Goal: Information Seeking & Learning: Learn about a topic

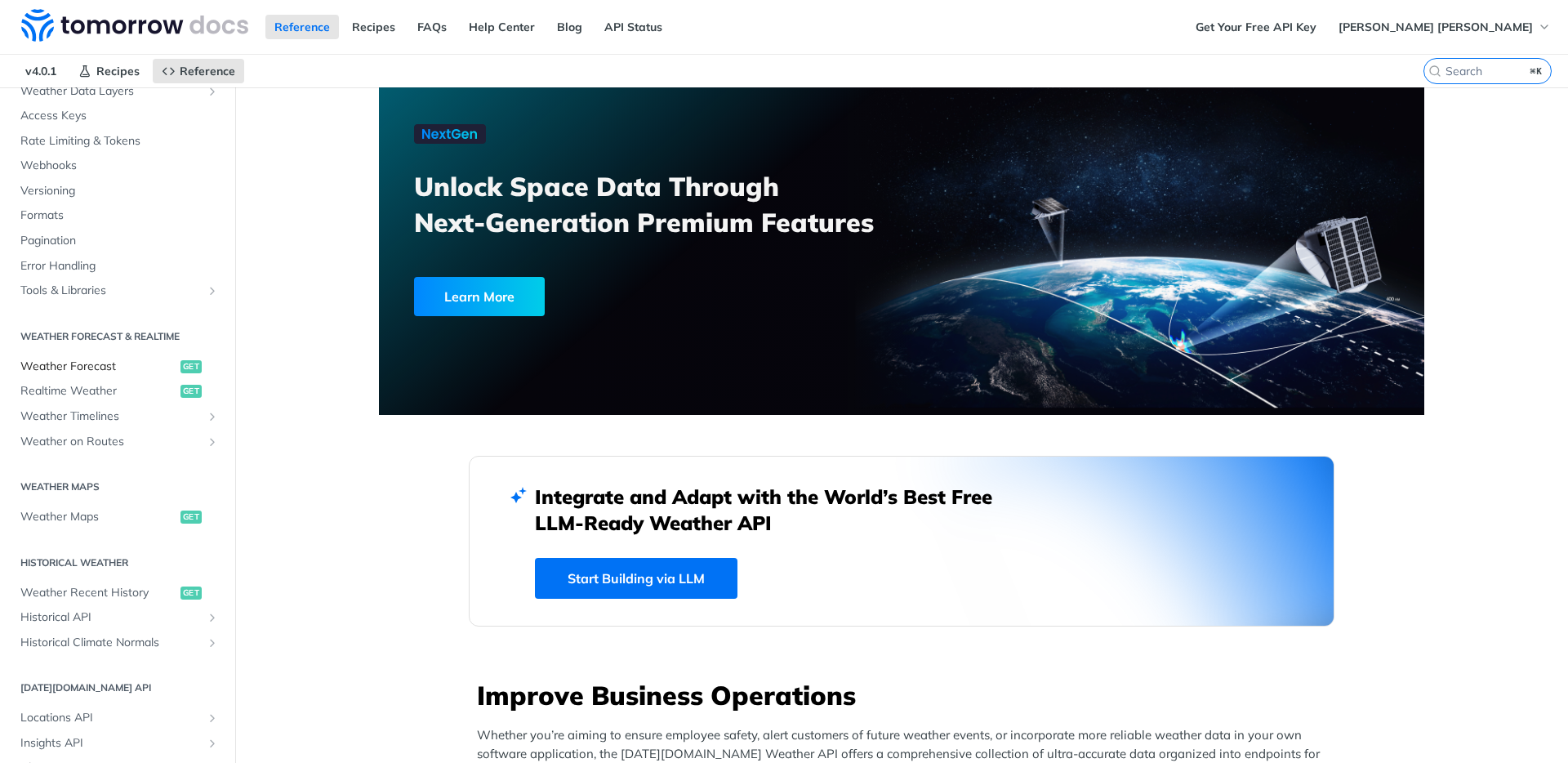
scroll to position [125, 0]
click at [77, 367] on span "Weather Forecast" at bounding box center [99, 366] width 156 height 16
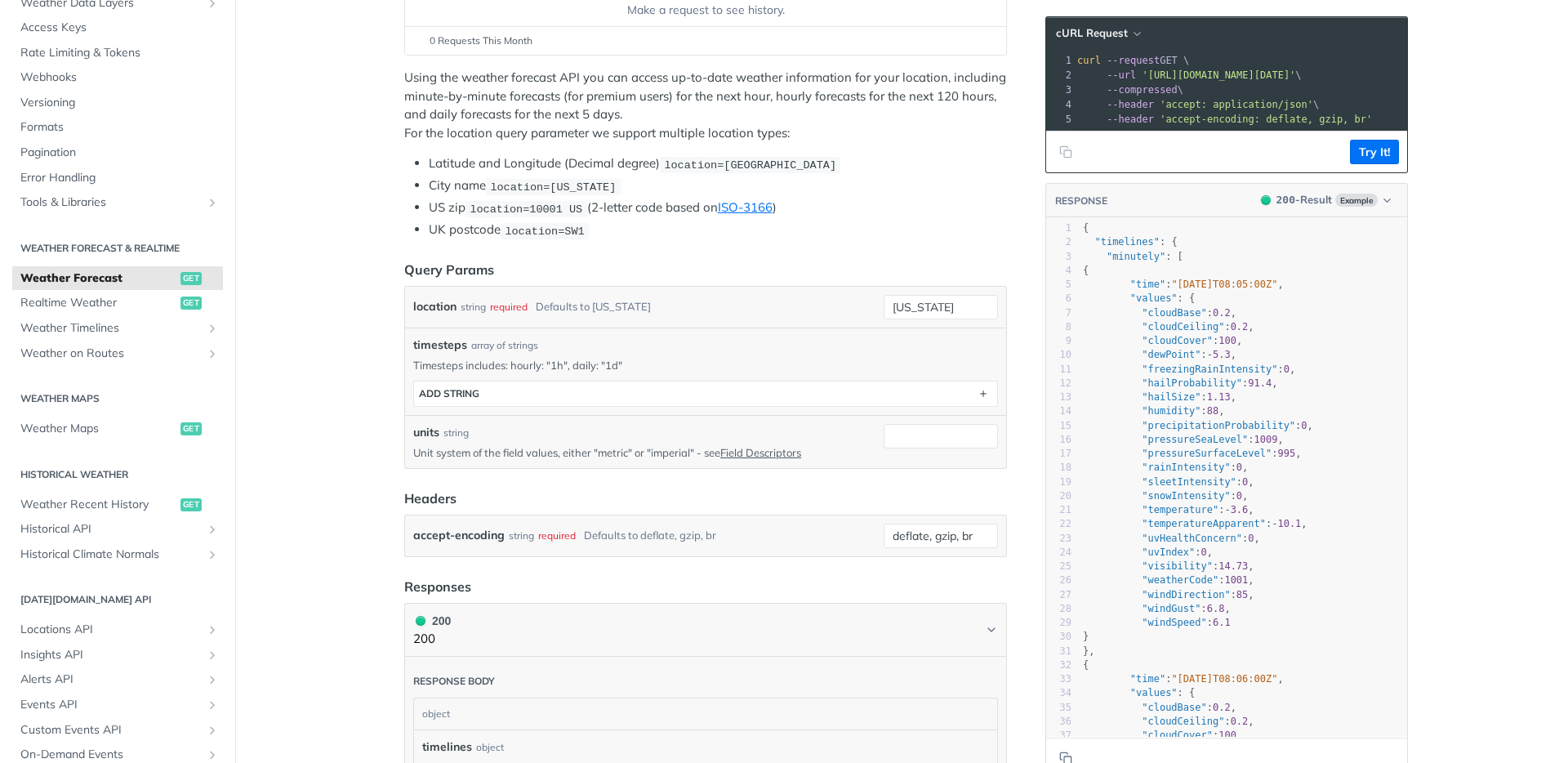
scroll to position [428, 0]
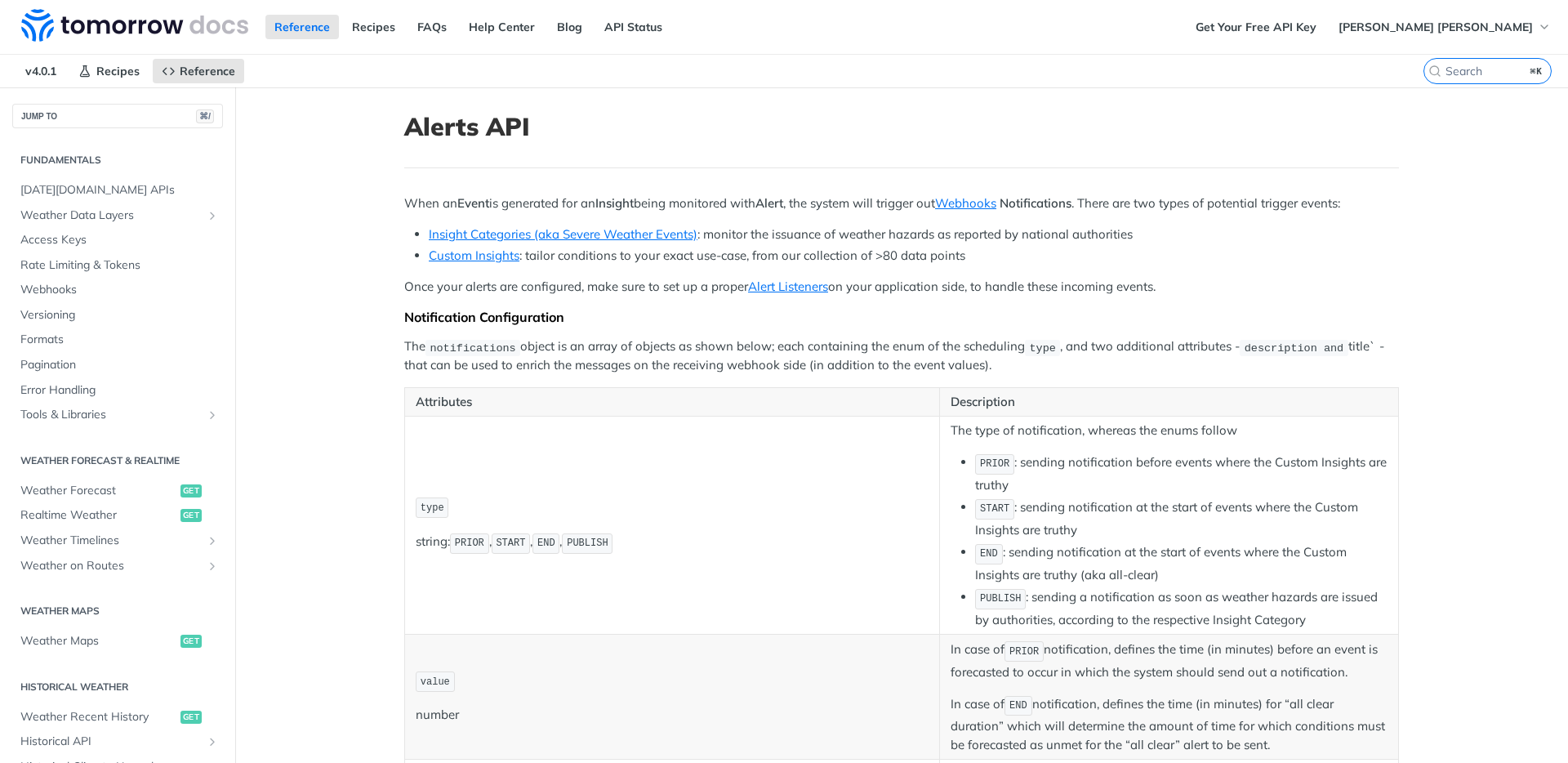
scroll to position [282, 0]
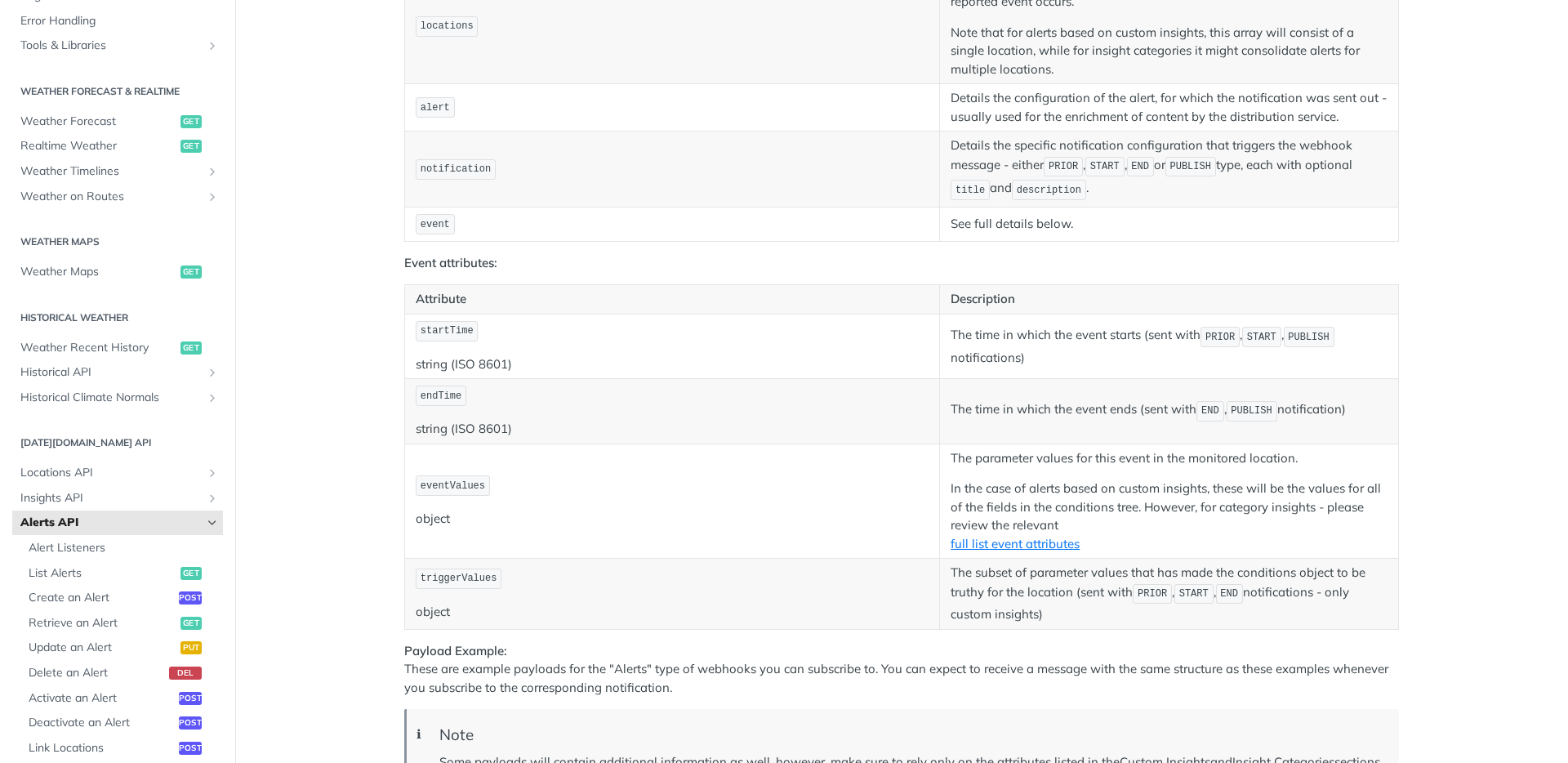
scroll to position [1755, 0]
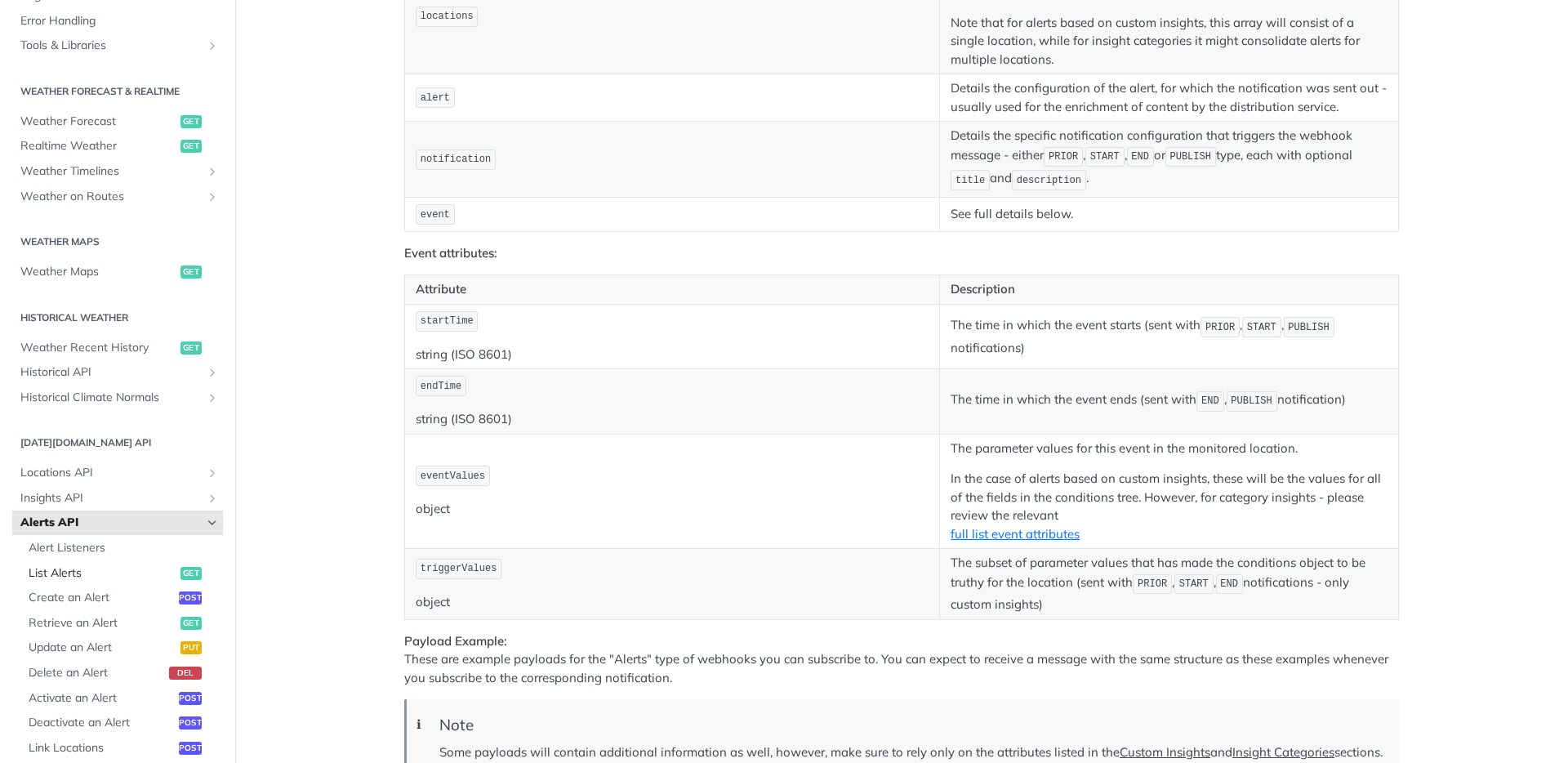
click at [39, 566] on span "List Alerts" at bounding box center [102, 573] width 148 height 16
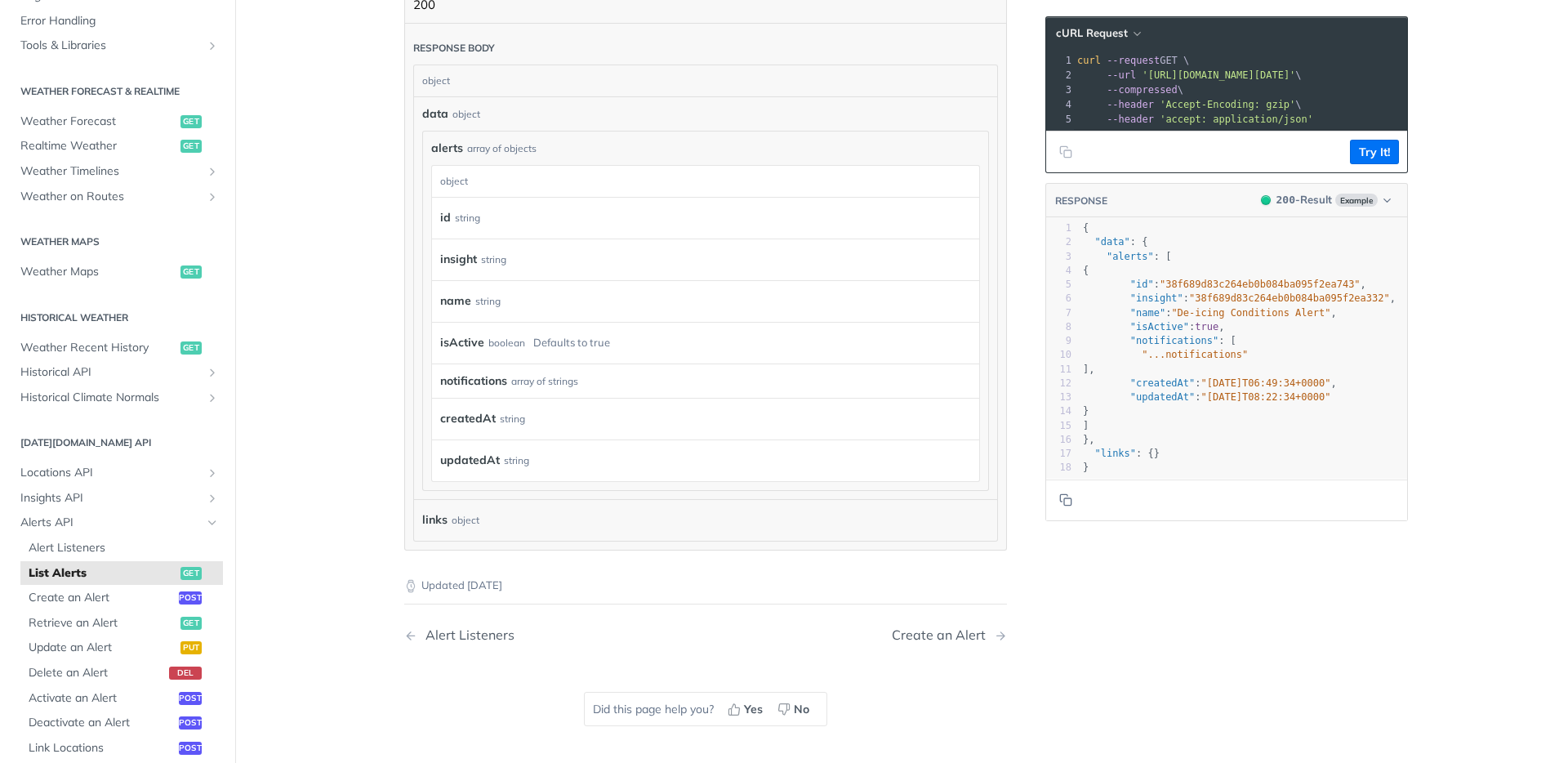
scroll to position [393, 0]
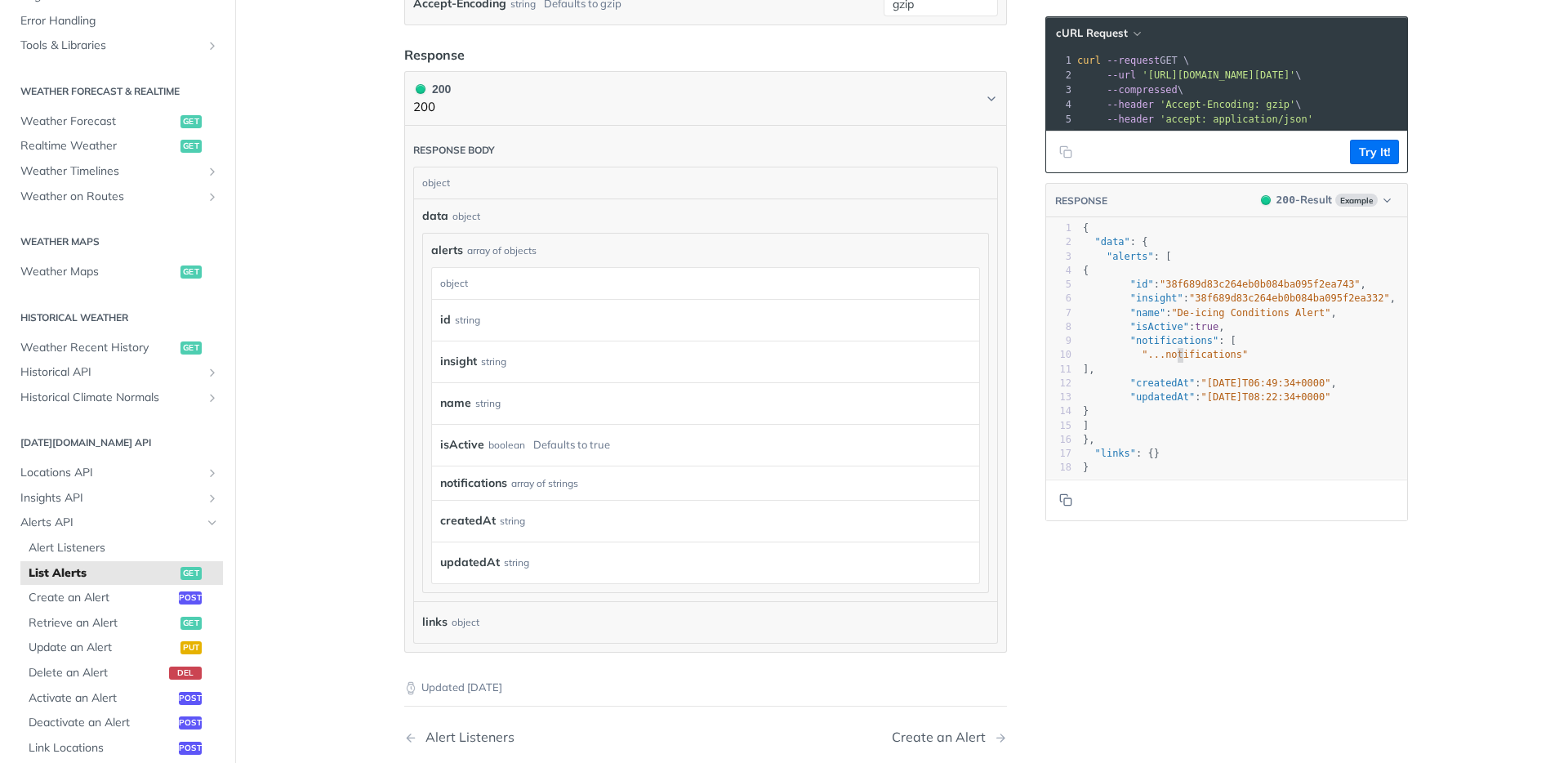
click at [1177, 356] on span ""...notifications"" at bounding box center [1196, 354] width 106 height 11
type textarea ""...notifications""
click at [1177, 356] on span ""...notifications"" at bounding box center [1196, 354] width 106 height 11
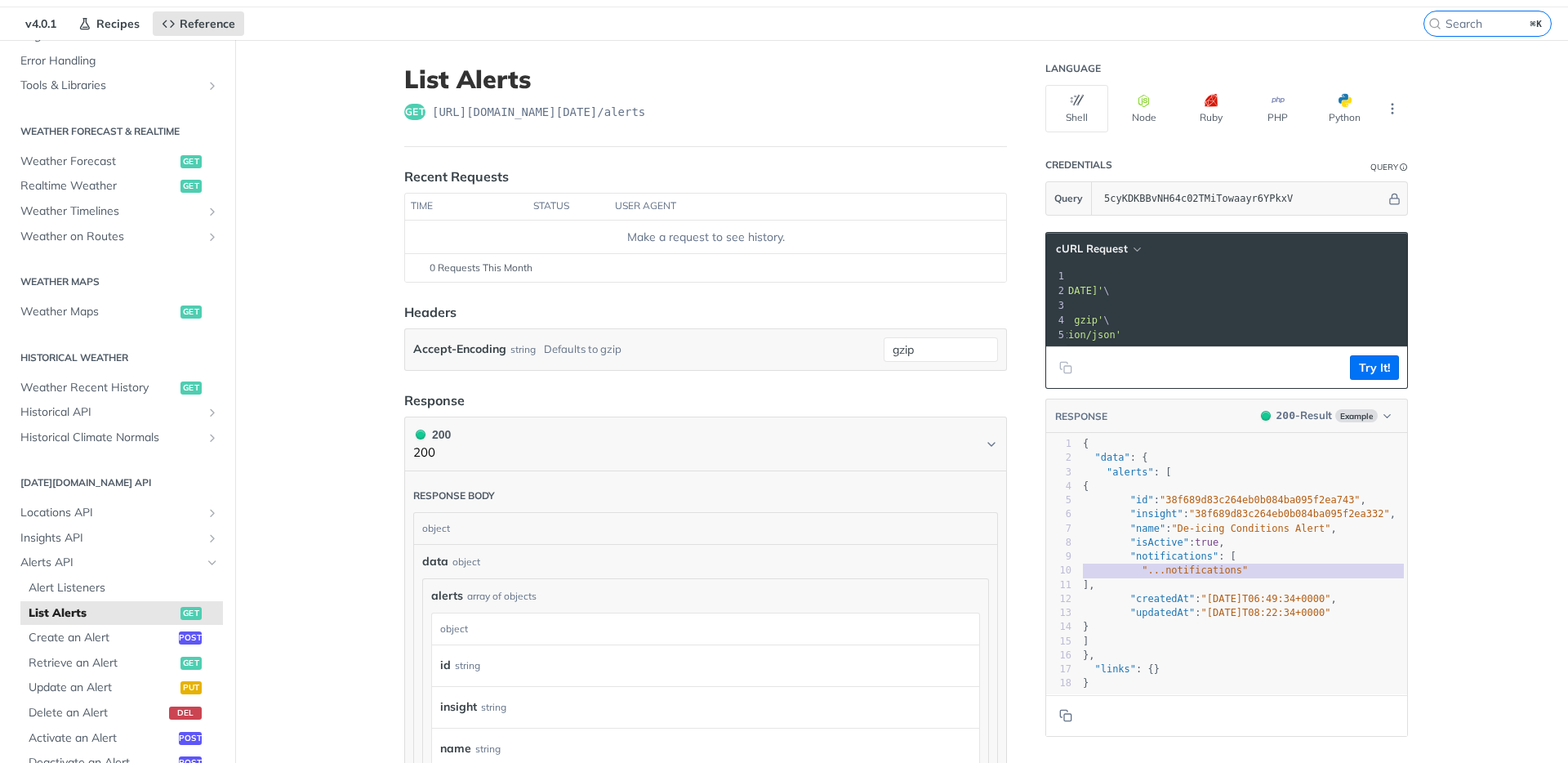
scroll to position [0, 0]
click at [1365, 368] on button "Try It!" at bounding box center [1374, 367] width 49 height 25
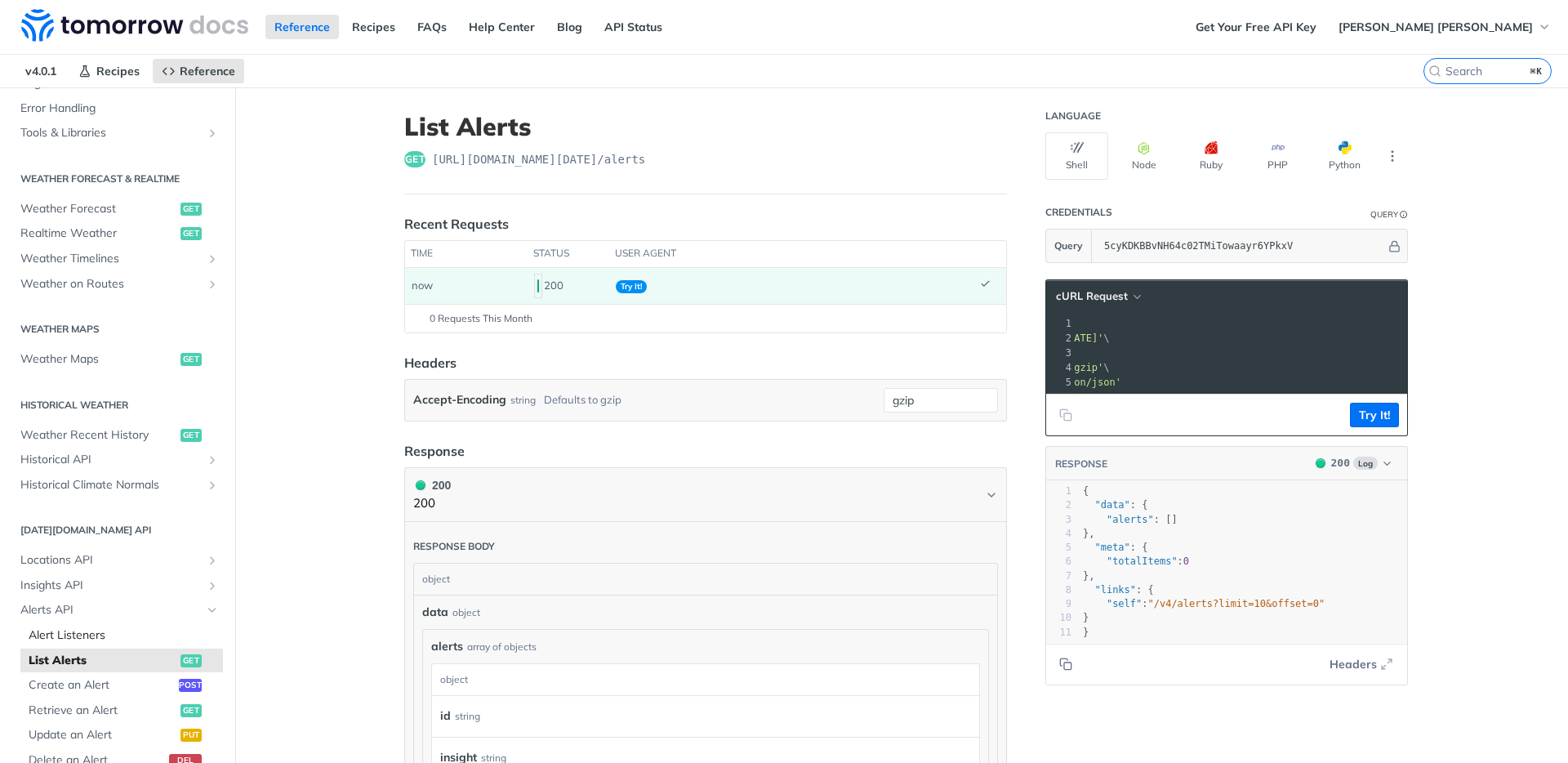
click at [69, 634] on span "Alert Listeners" at bounding box center [124, 635] width 191 height 16
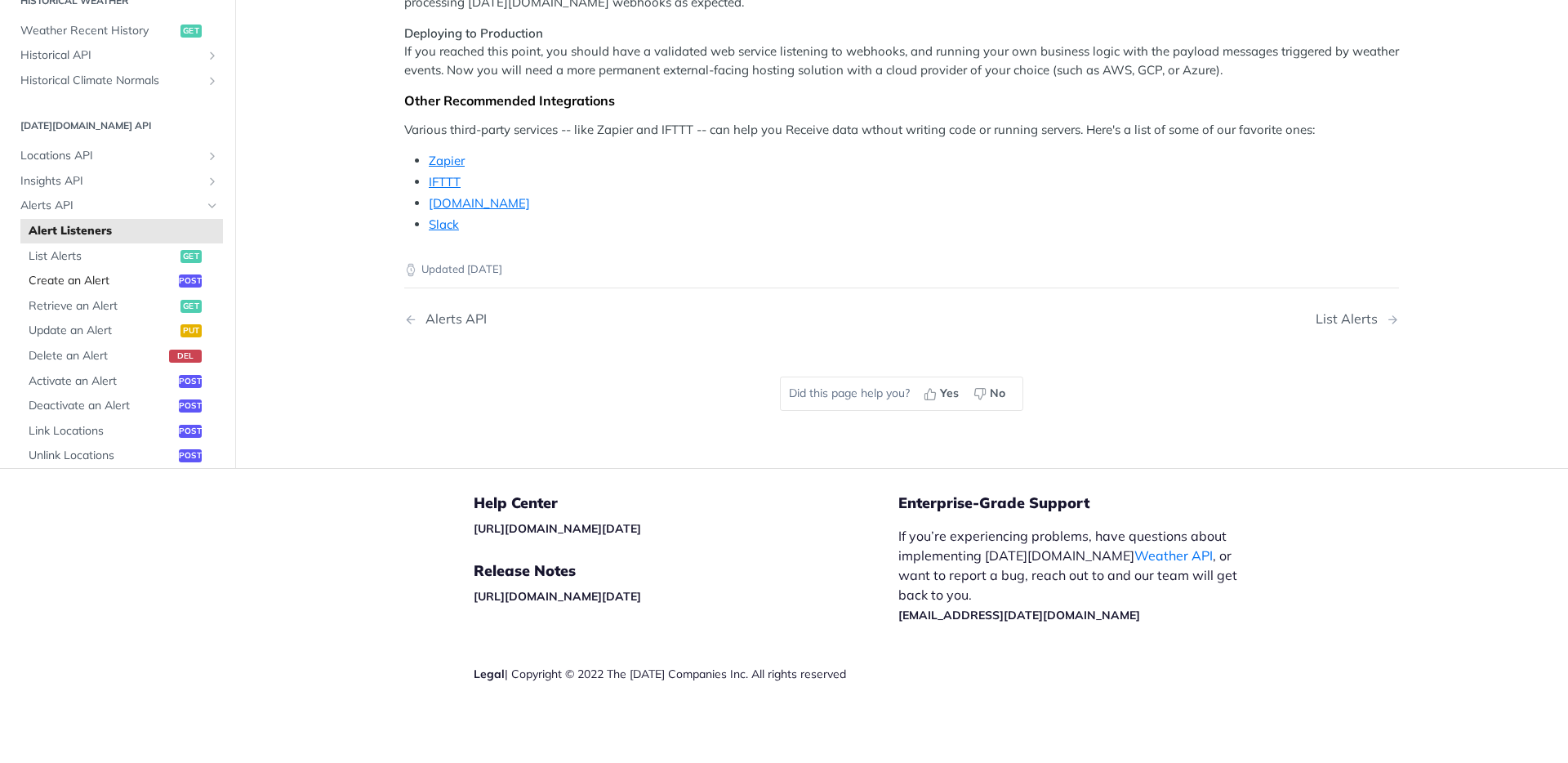
scroll to position [408, 0]
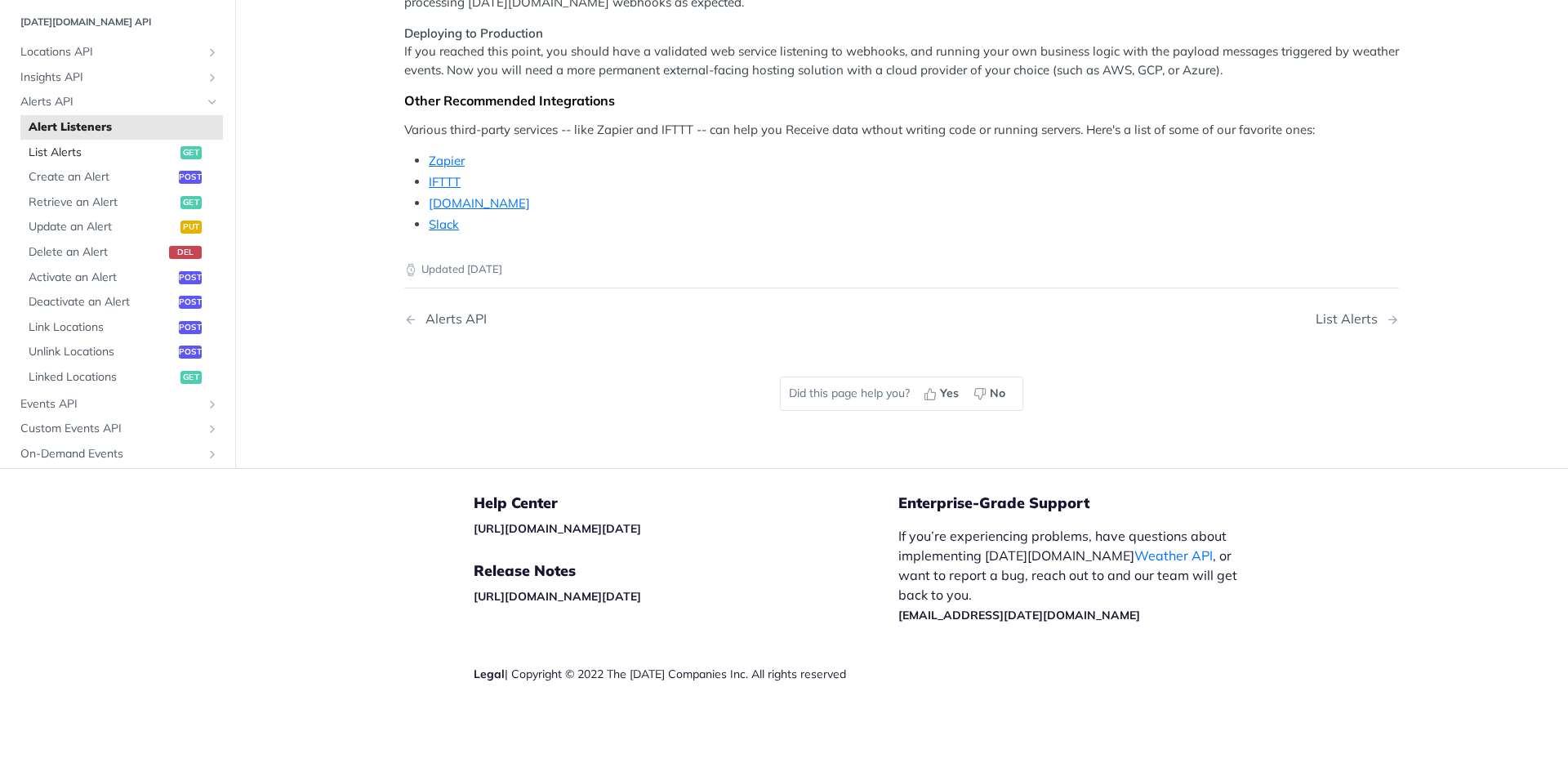
click at [58, 152] on span "List Alerts" at bounding box center [102, 152] width 148 height 16
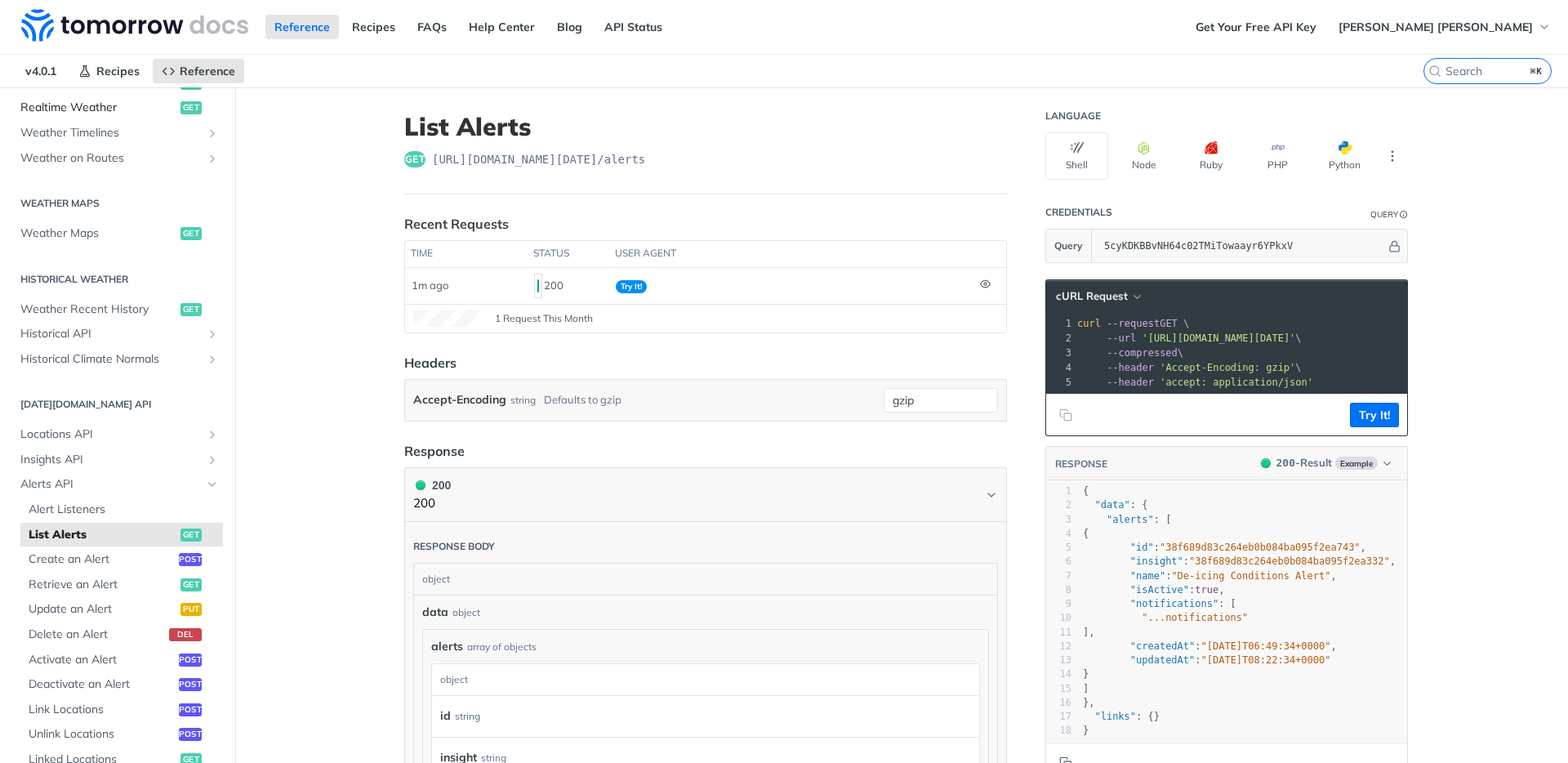
click at [97, 114] on span "Realtime Weather" at bounding box center [99, 107] width 156 height 16
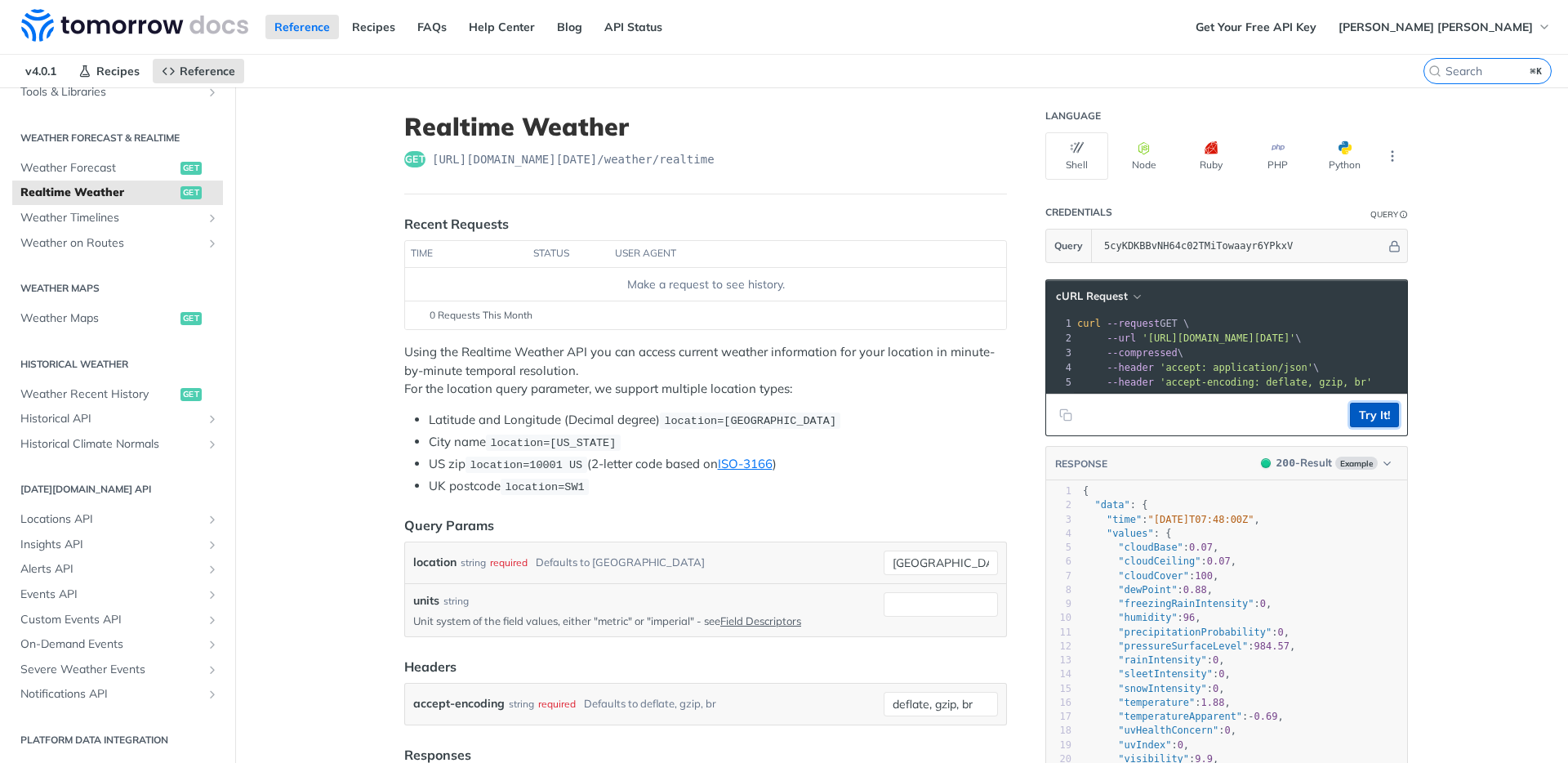
click at [1378, 412] on button "Try It!" at bounding box center [1374, 415] width 49 height 25
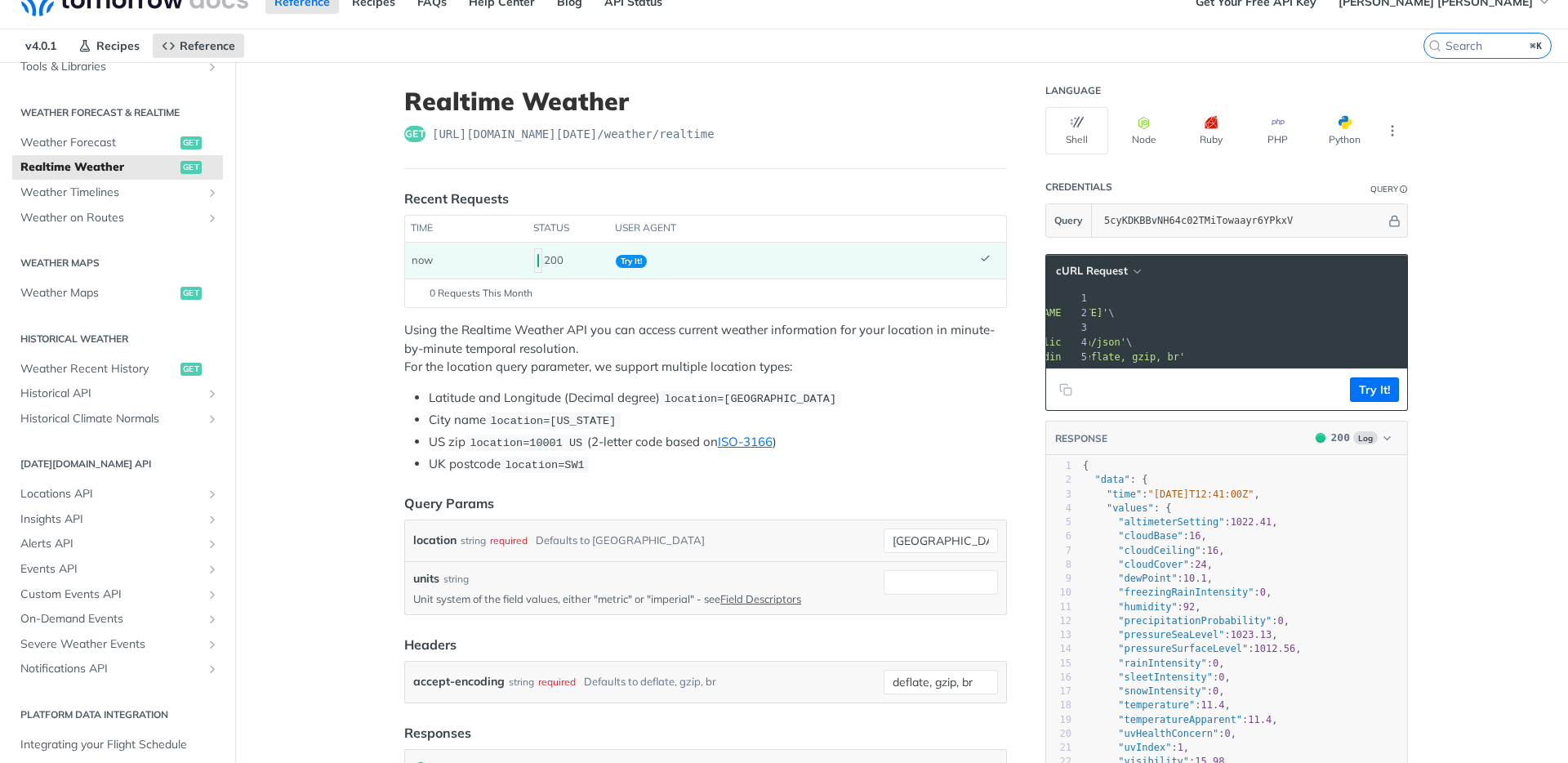
scroll to position [0, 203]
click at [1093, 315] on span "'[URL][DOMAIN_NAME][DATE]'" at bounding box center [1015, 312] width 154 height 11
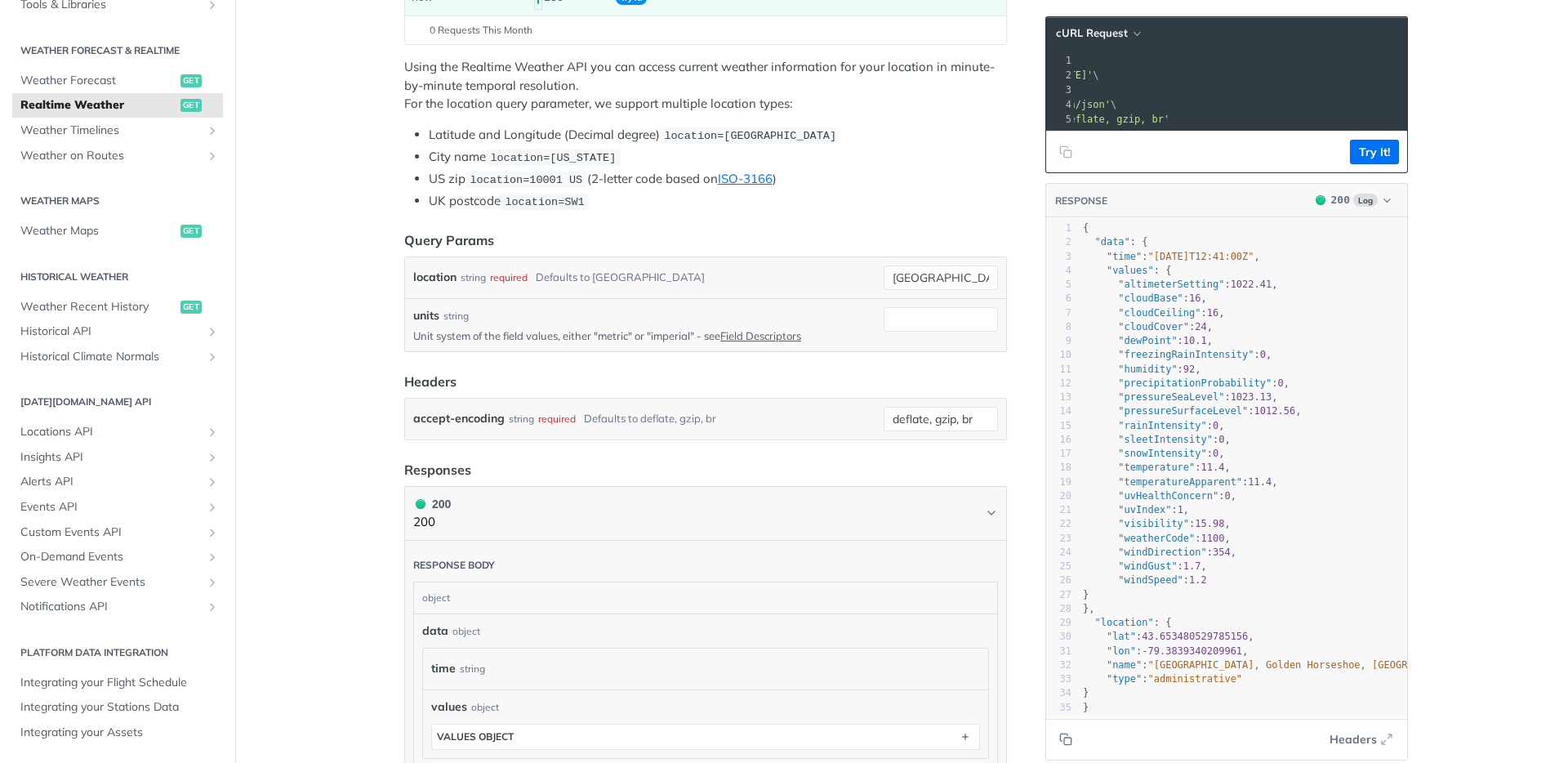
scroll to position [317, 0]
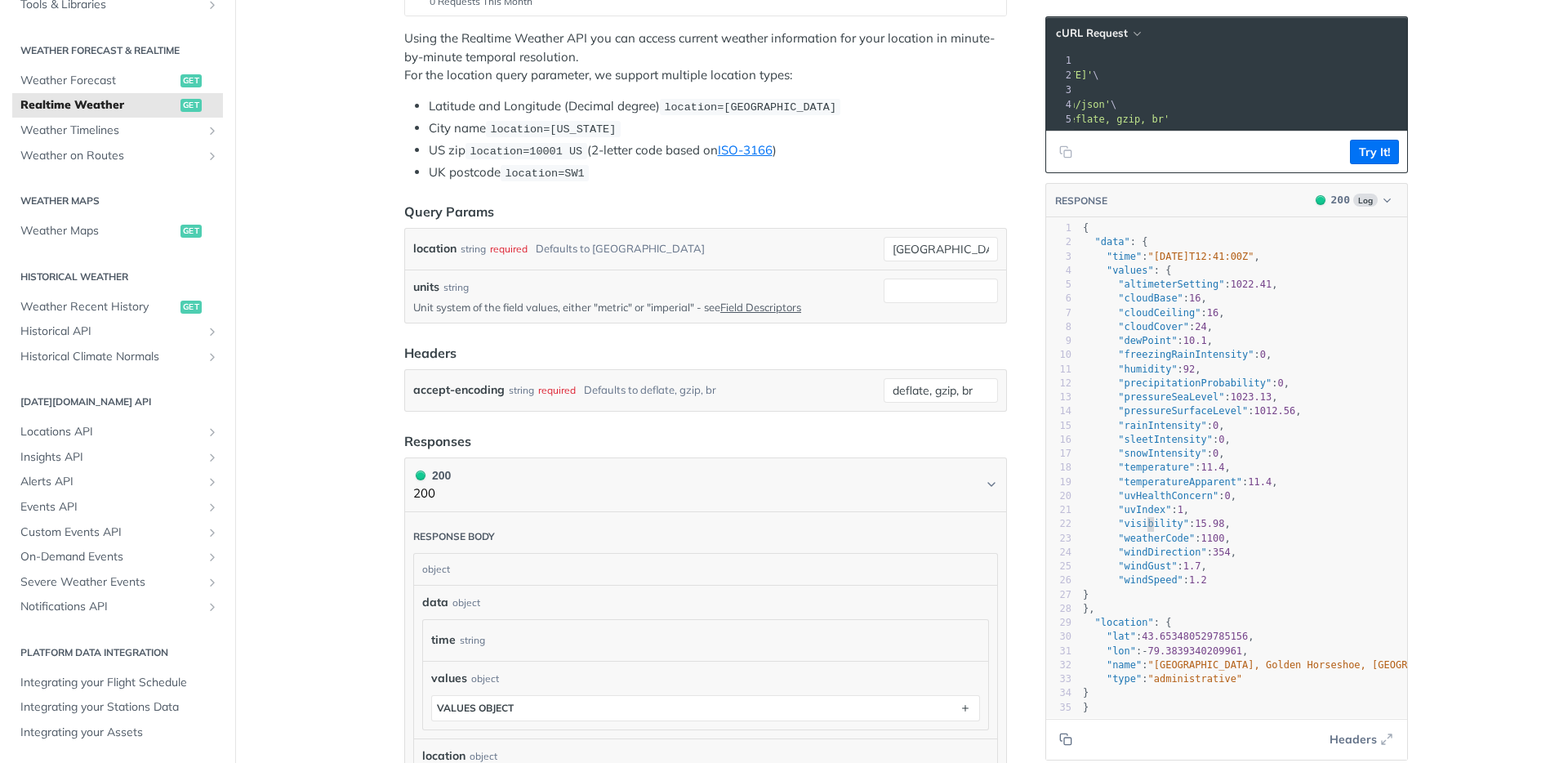
click at [1145, 526] on span ""visibility"" at bounding box center [1153, 523] width 71 height 11
type textarea ""visibility": 15.98,"
click at [1145, 526] on span ""visibility"" at bounding box center [1153, 523] width 71 height 11
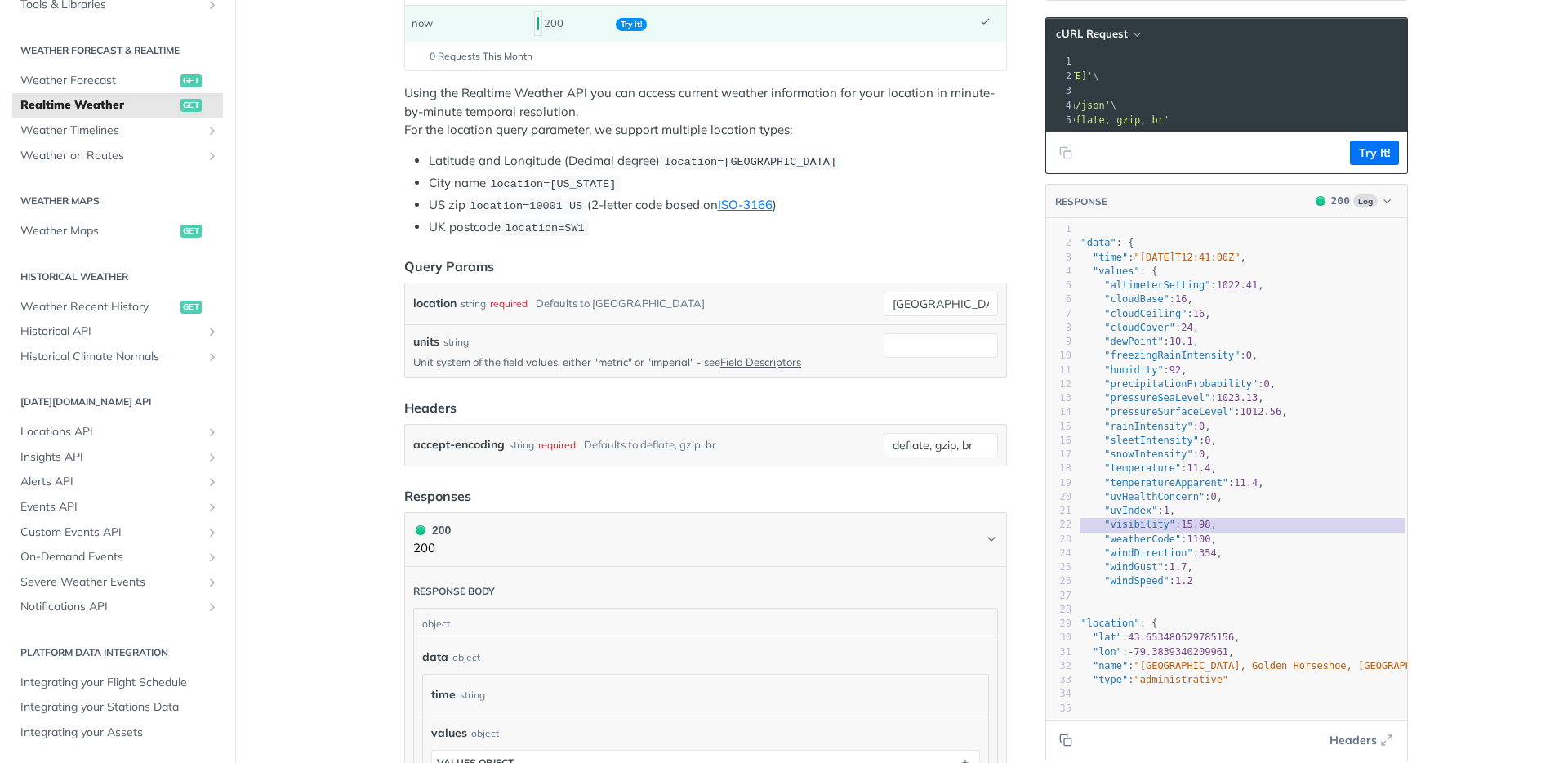
scroll to position [262, 0]
click at [753, 356] on link "Field Descriptors" at bounding box center [760, 362] width 81 height 13
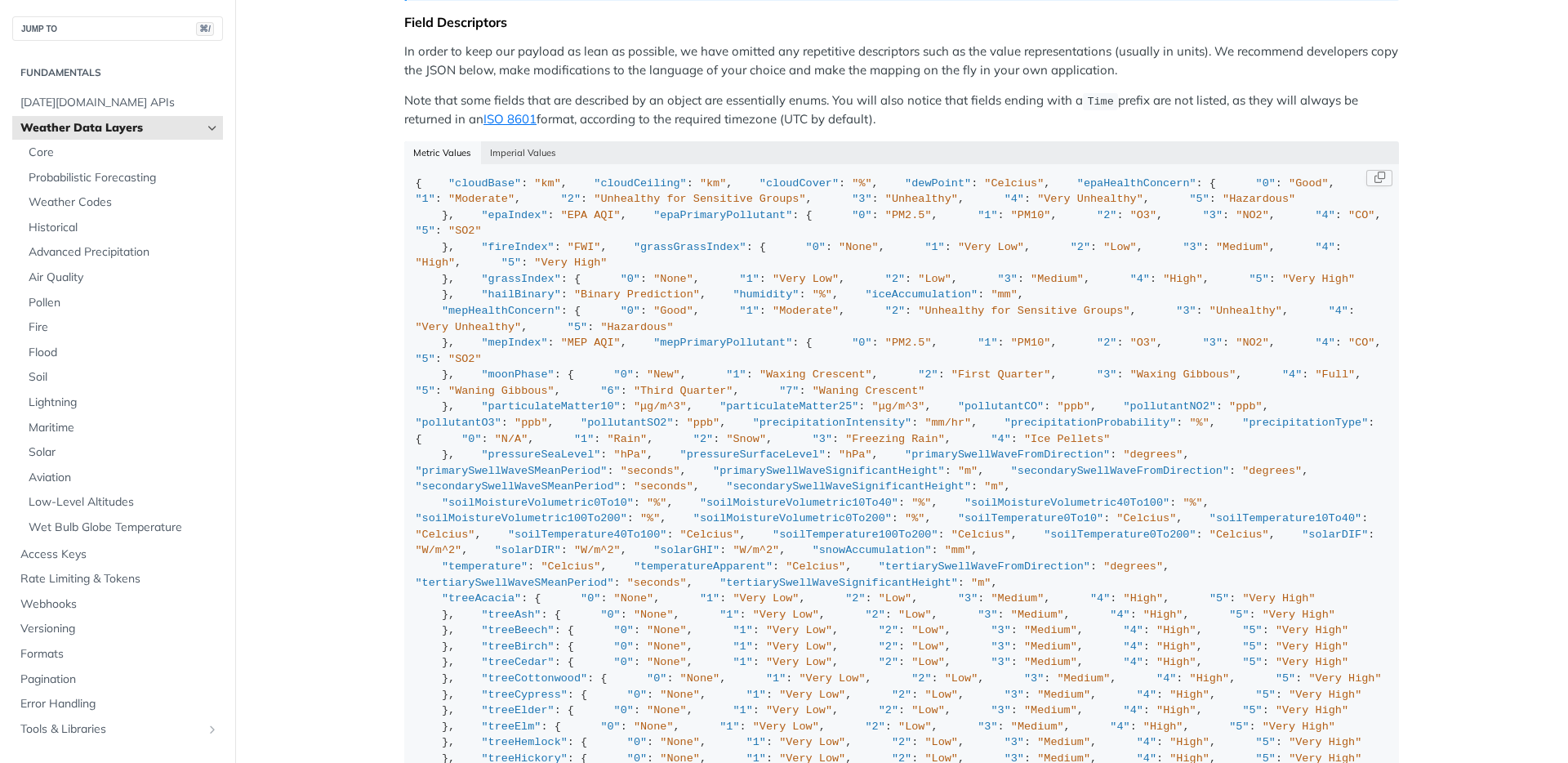
scroll to position [1462, 0]
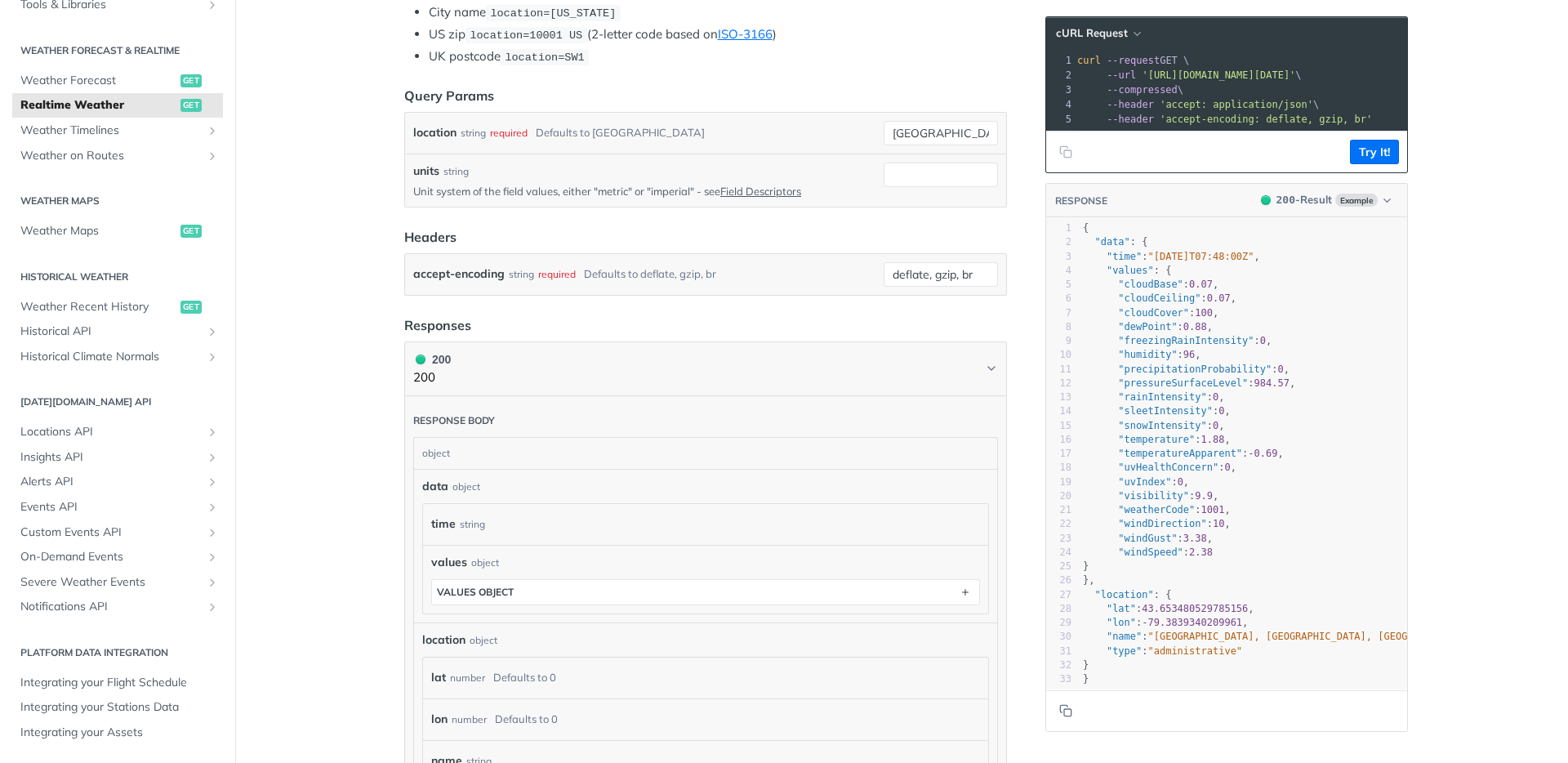
scroll to position [436, 0]
click at [905, 165] on input "units" at bounding box center [941, 172] width 114 height 25
click at [808, 227] on header "Headers" at bounding box center [705, 233] width 602 height 20
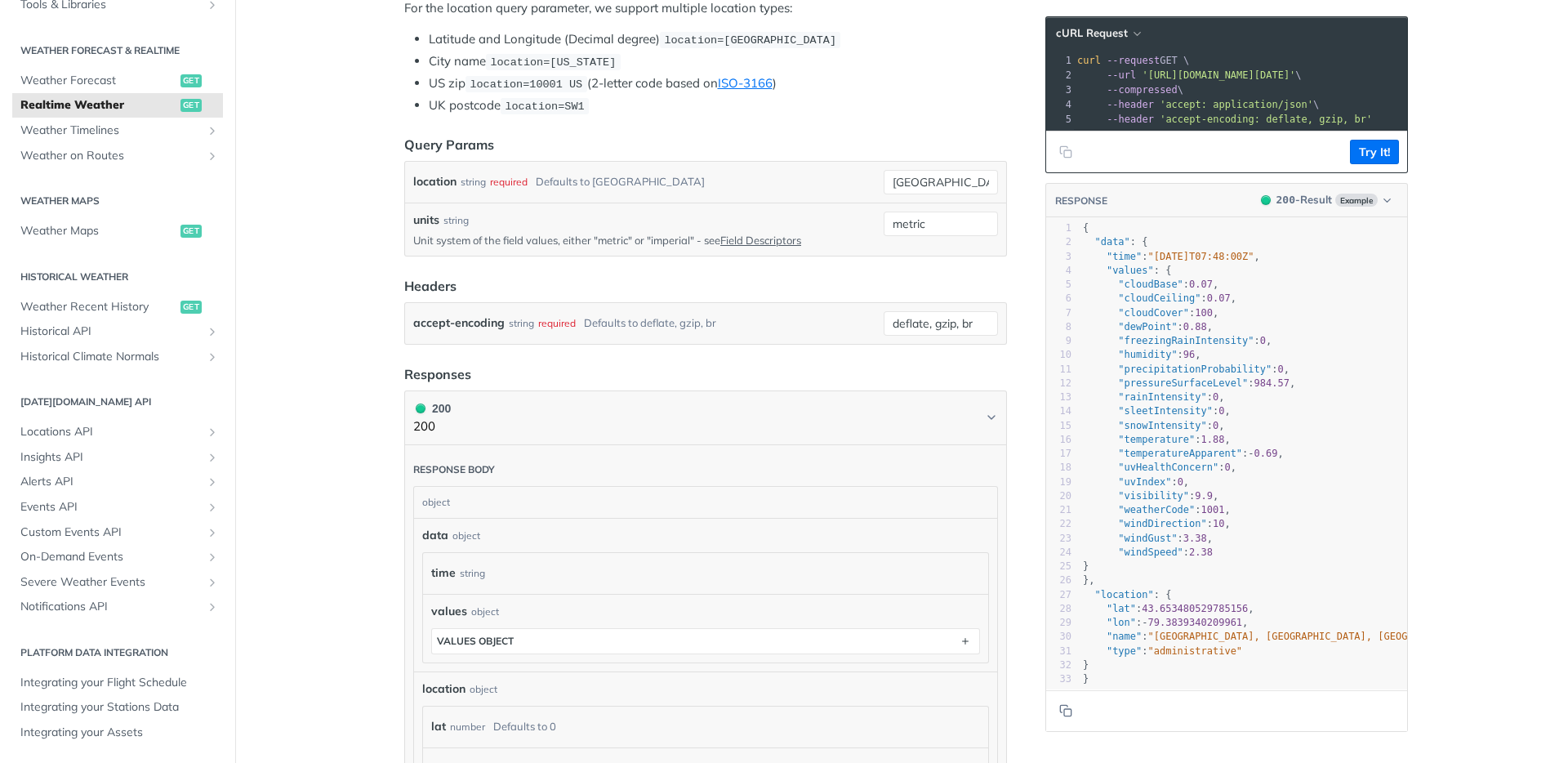
scroll to position [382, 0]
click at [1379, 148] on button "Try It!" at bounding box center [1374, 152] width 49 height 25
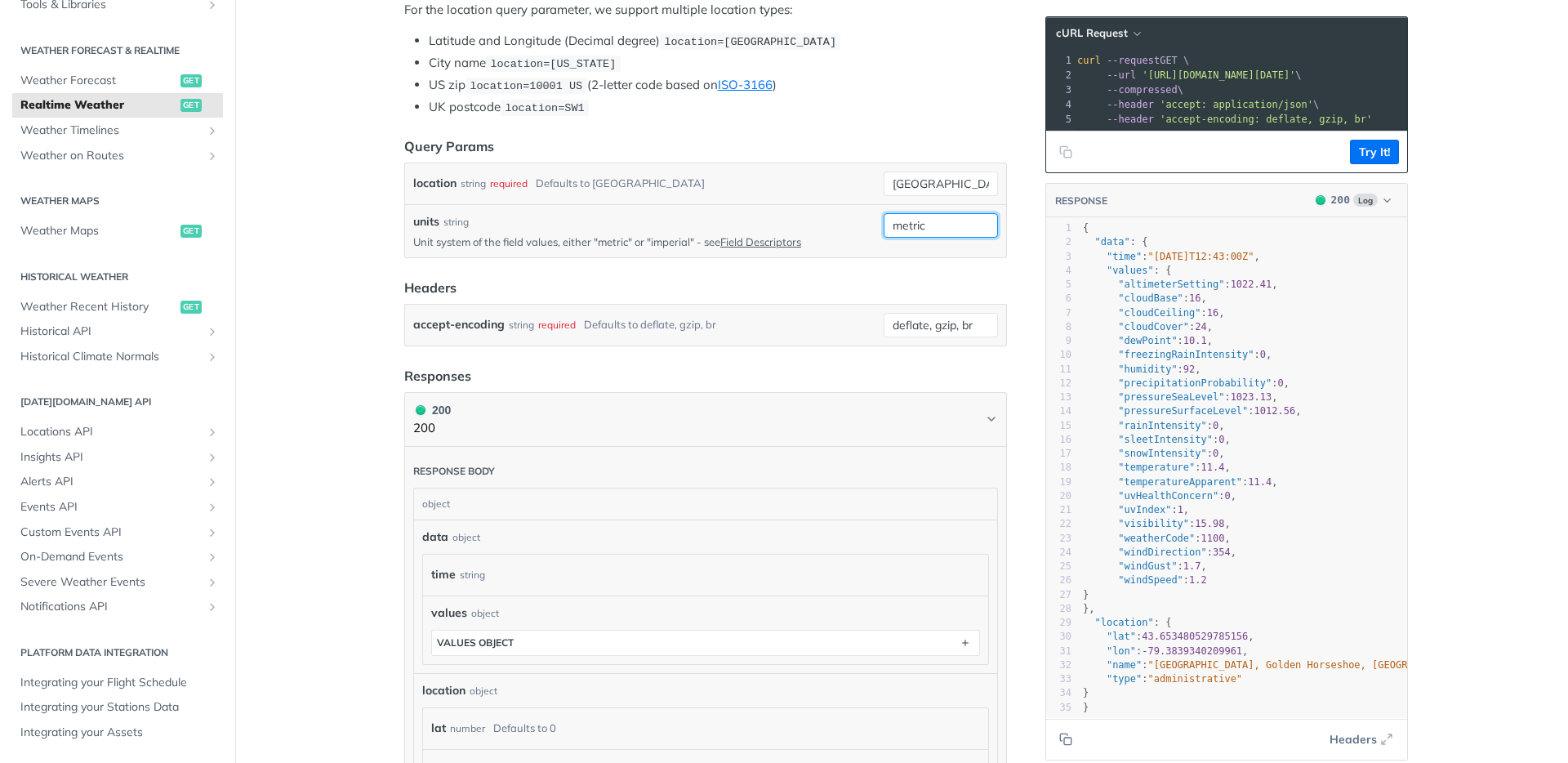
click at [904, 222] on input "metric" at bounding box center [941, 225] width 114 height 25
click at [1363, 150] on button "Try It!" at bounding box center [1374, 152] width 49 height 25
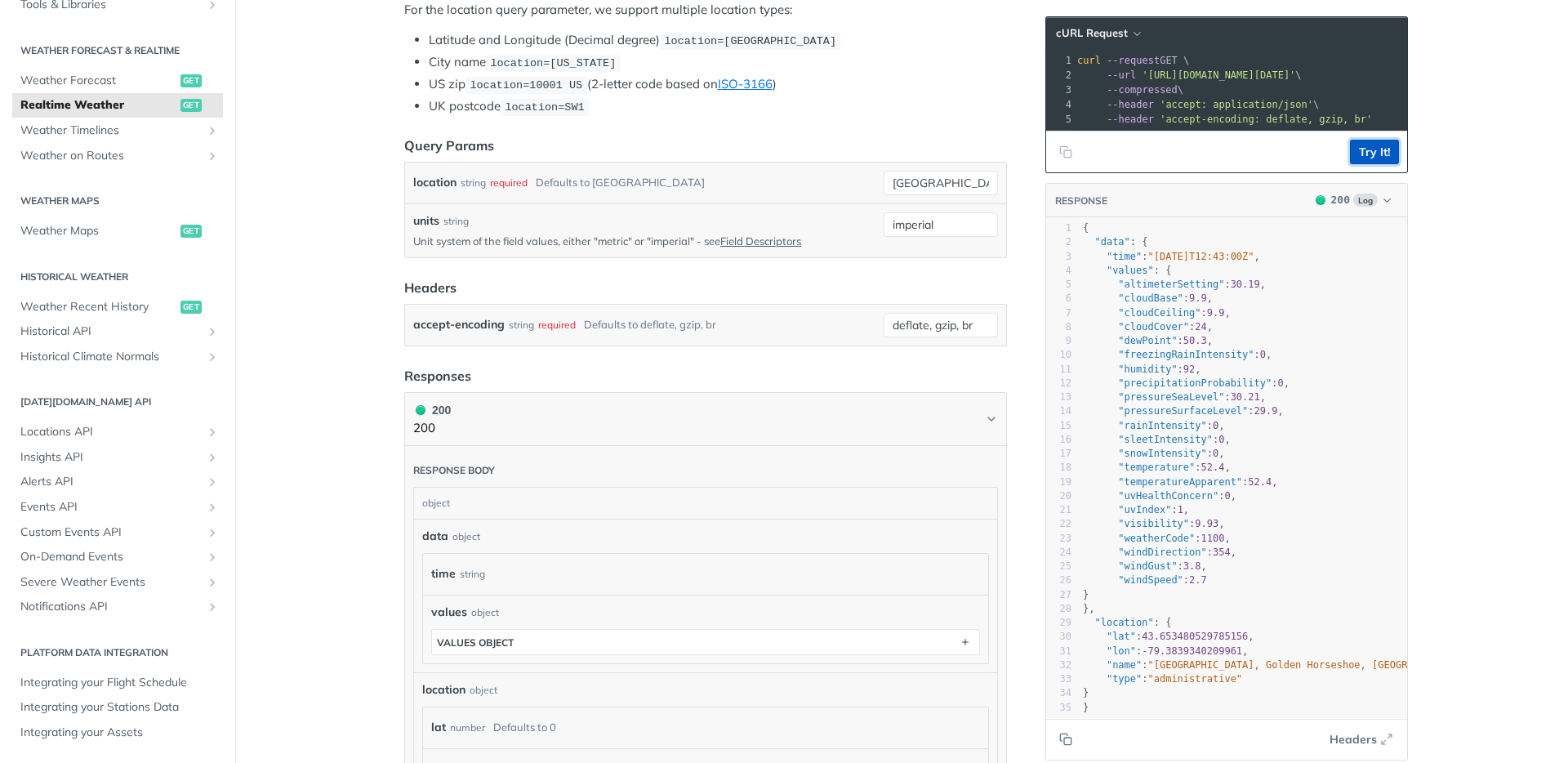
click at [1363, 150] on button "Try It!" at bounding box center [1374, 152] width 49 height 25
click at [932, 218] on input "imperial" at bounding box center [941, 225] width 114 height 25
type input "metric"
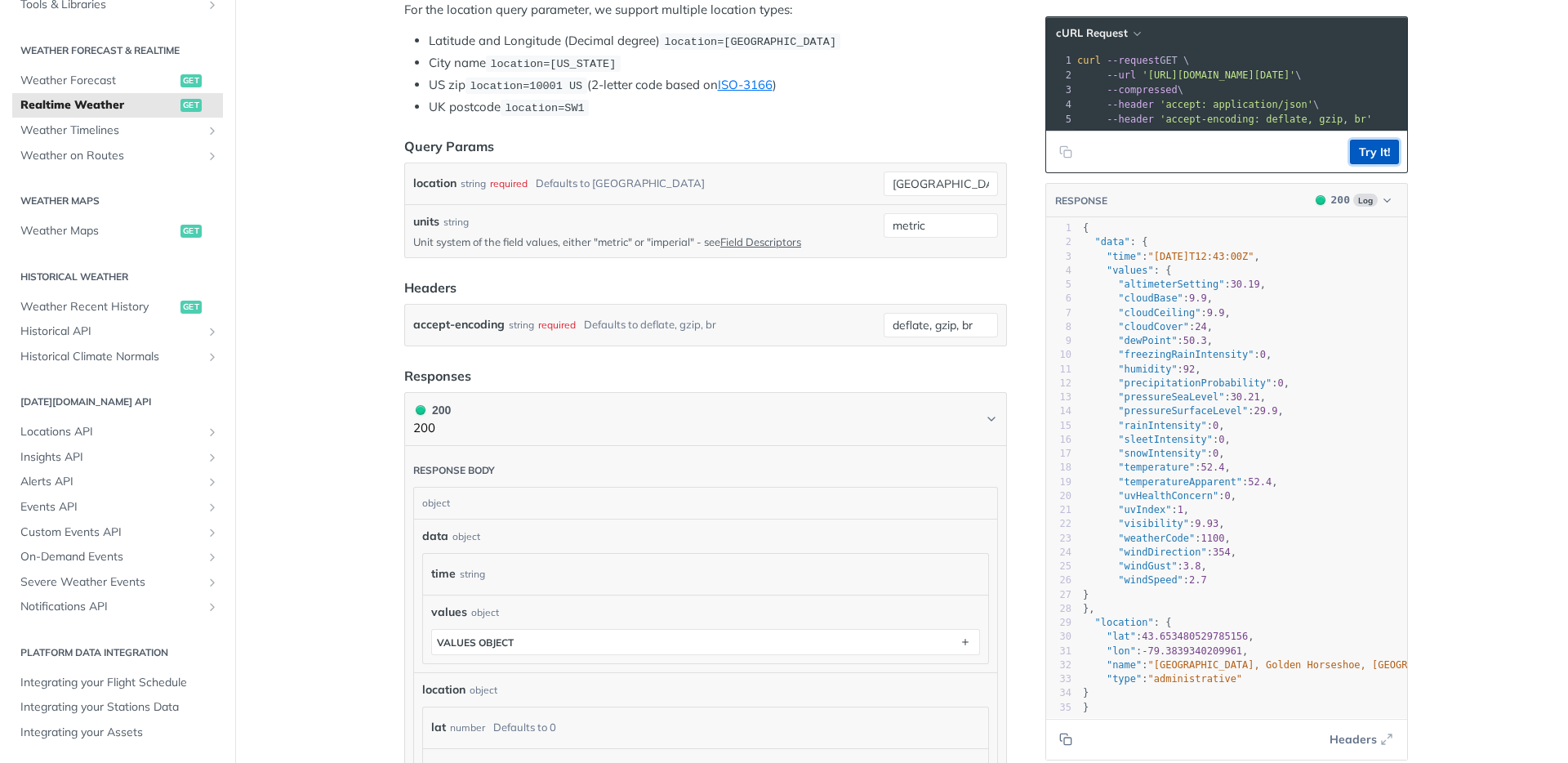
click at [1365, 158] on button "Try It!" at bounding box center [1374, 152] width 49 height 25
click at [917, 231] on input "metric" at bounding box center [941, 225] width 114 height 25
click at [1383, 144] on button "Try It!" at bounding box center [1374, 152] width 49 height 25
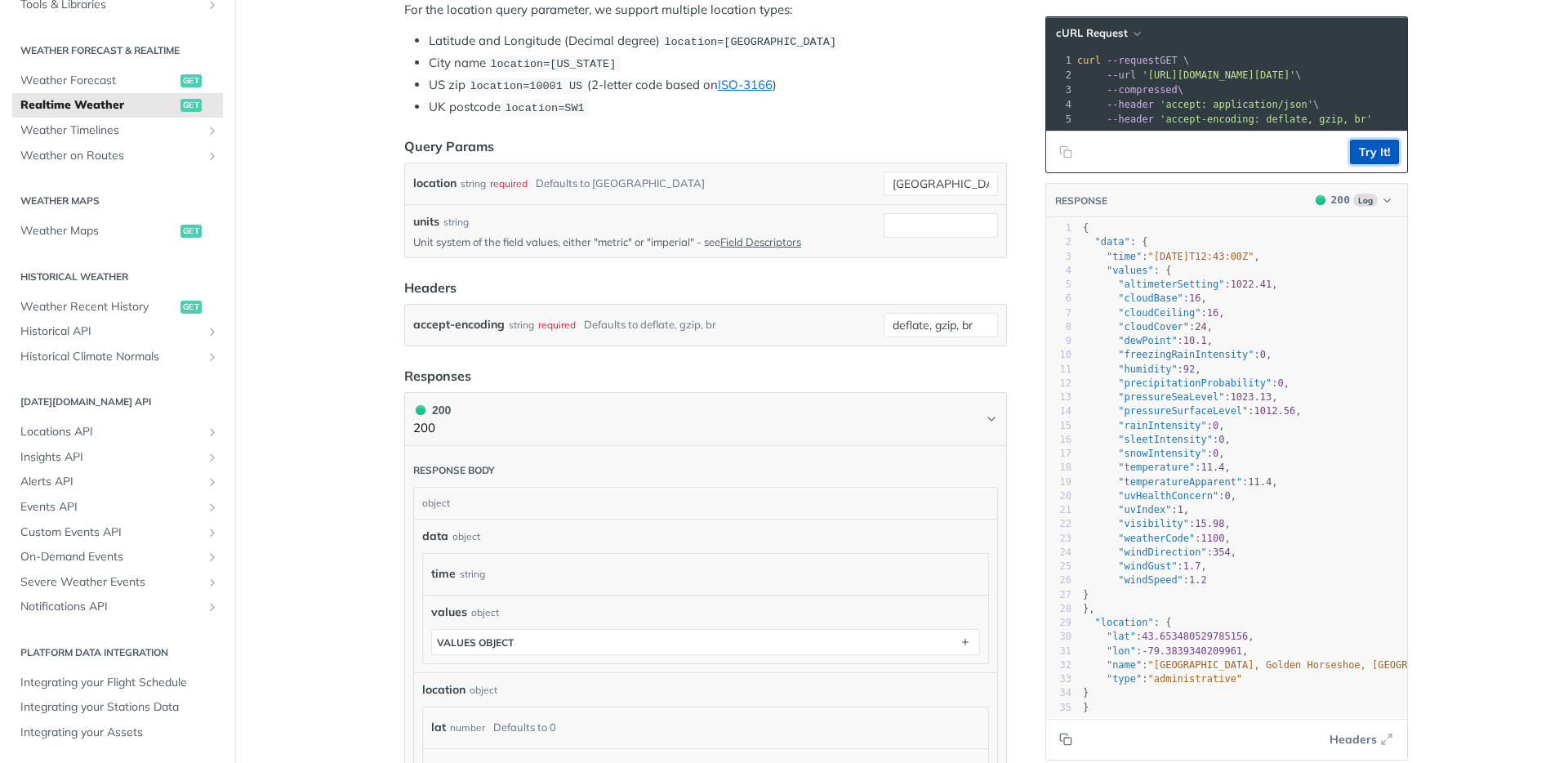
click at [1383, 144] on button "Try It!" at bounding box center [1374, 152] width 49 height 25
click at [774, 236] on link "Field Descriptors" at bounding box center [760, 241] width 81 height 13
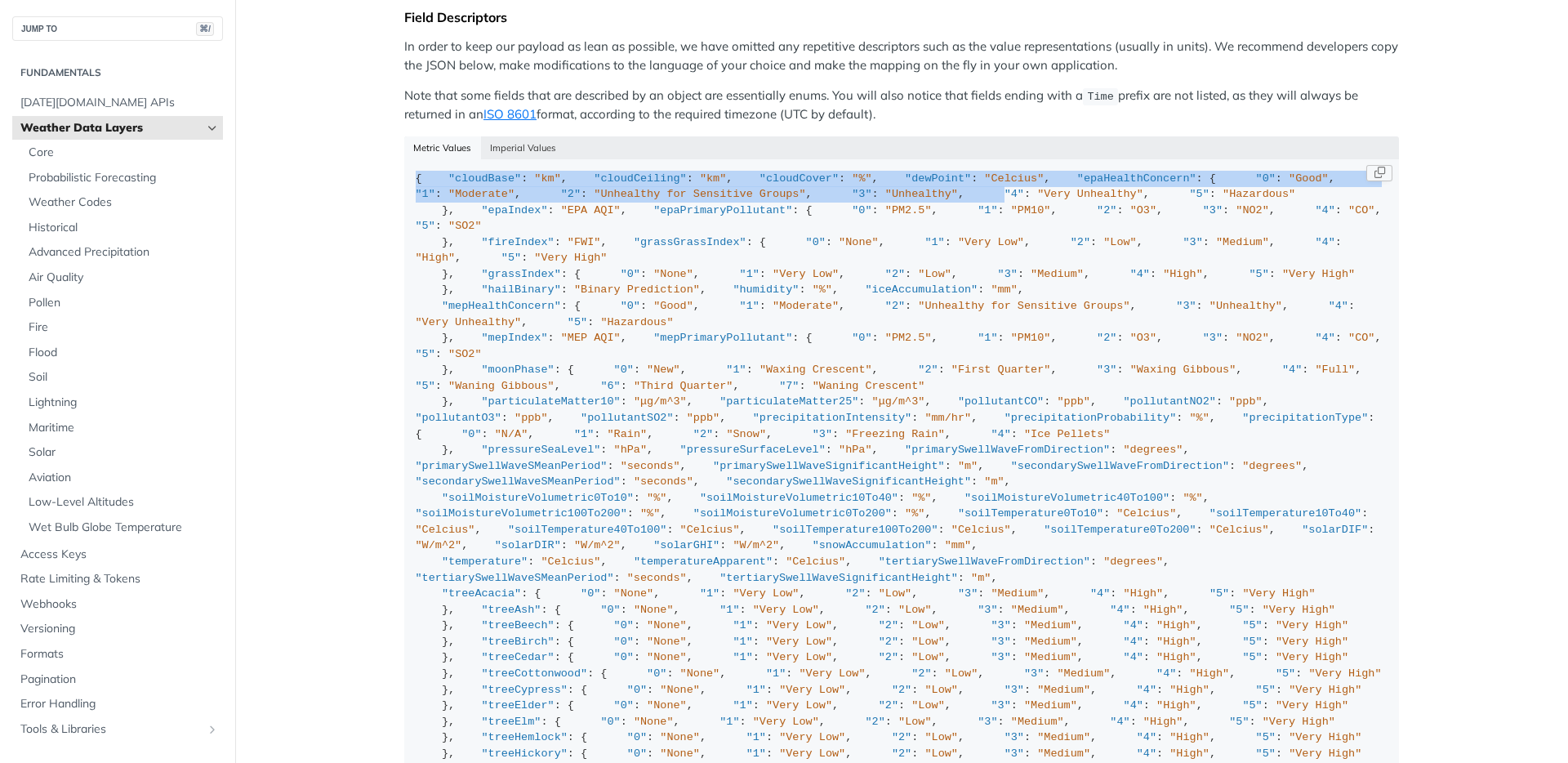
drag, startPoint x: 415, startPoint y: 170, endPoint x: 457, endPoint y: 336, distance: 171.2
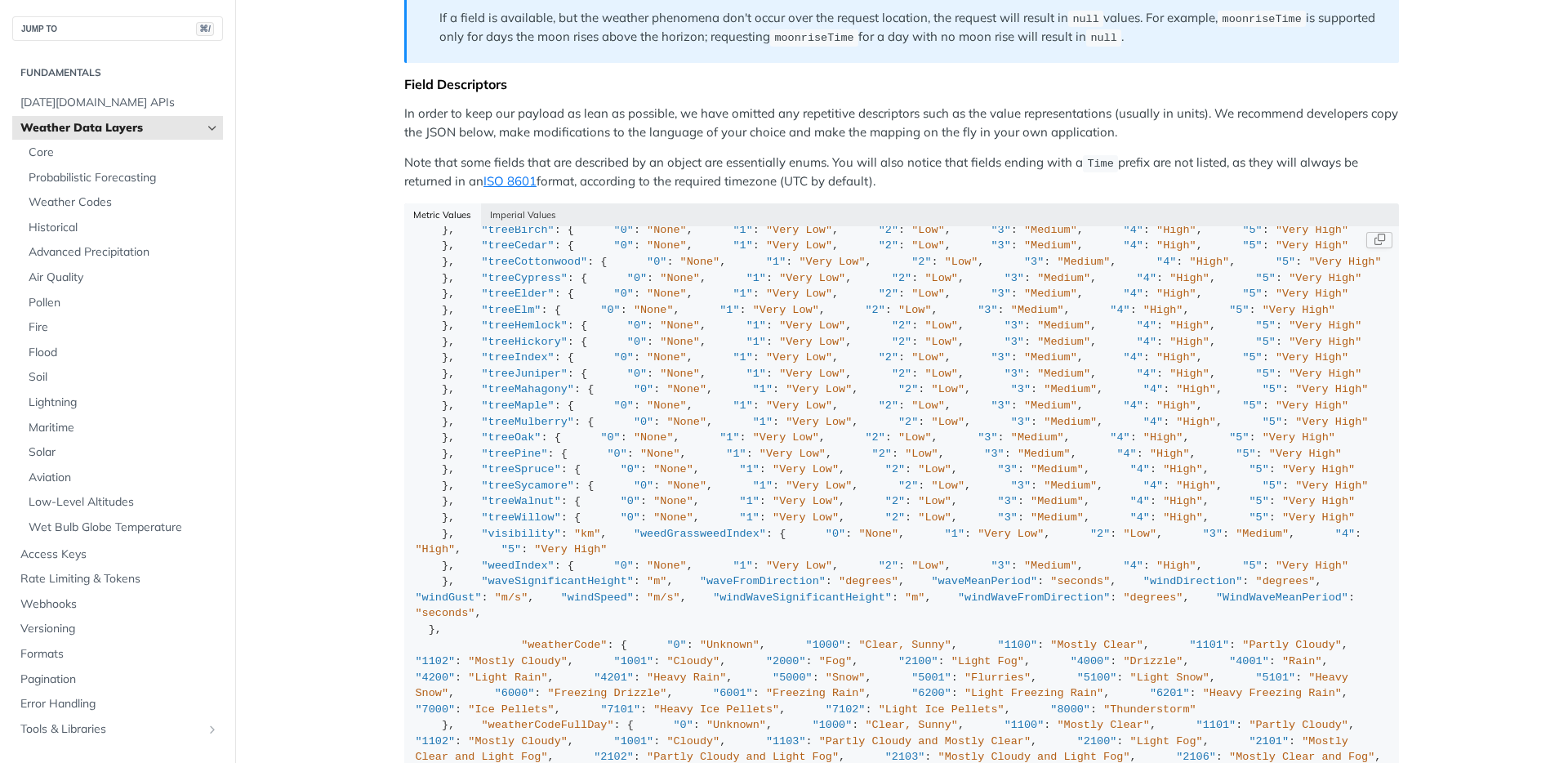
scroll to position [4260, 0]
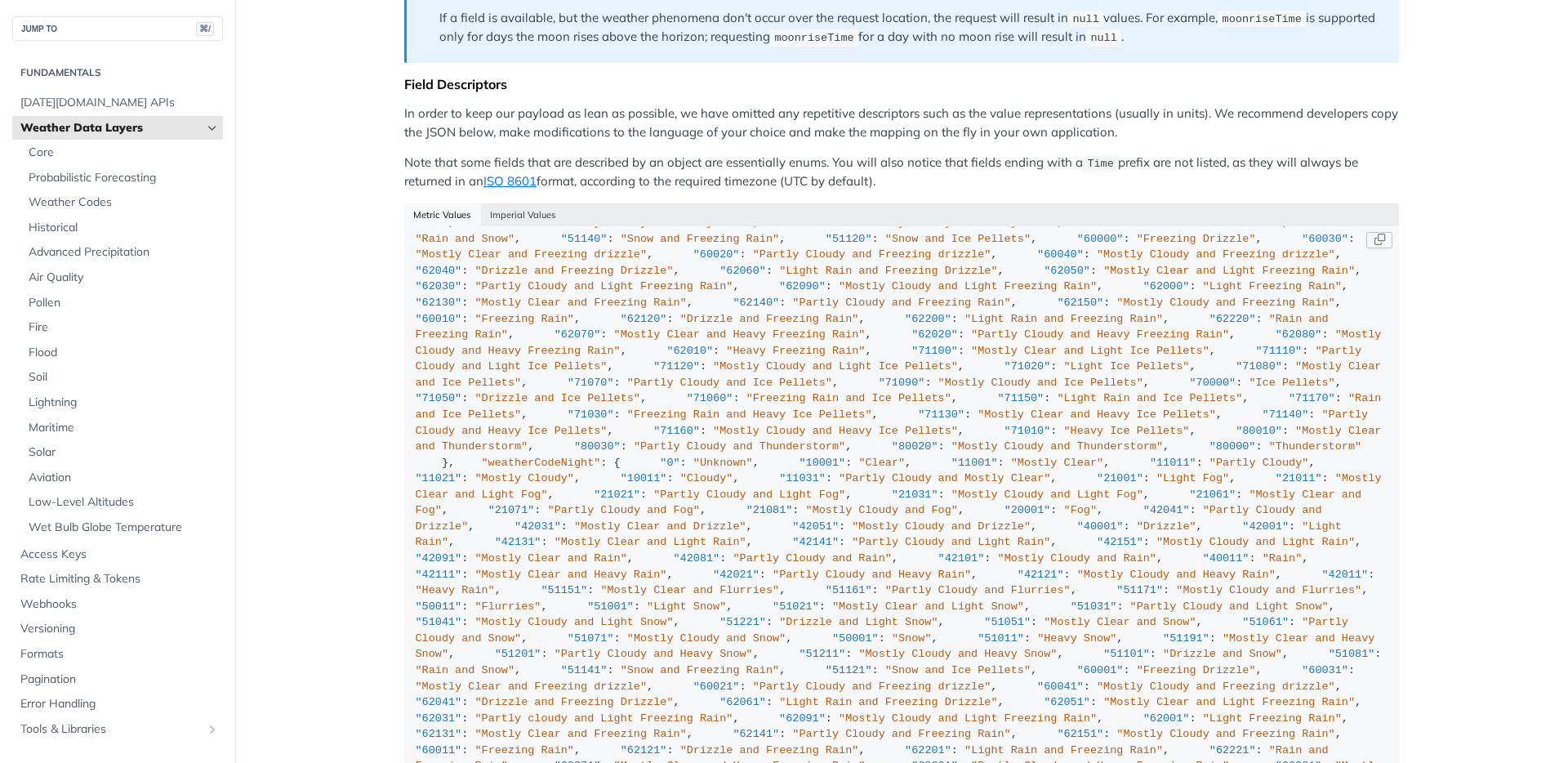
drag, startPoint x: 442, startPoint y: 562, endPoint x: 575, endPoint y: 562, distance: 133.0
copy div ""visibility" : "km" ,"
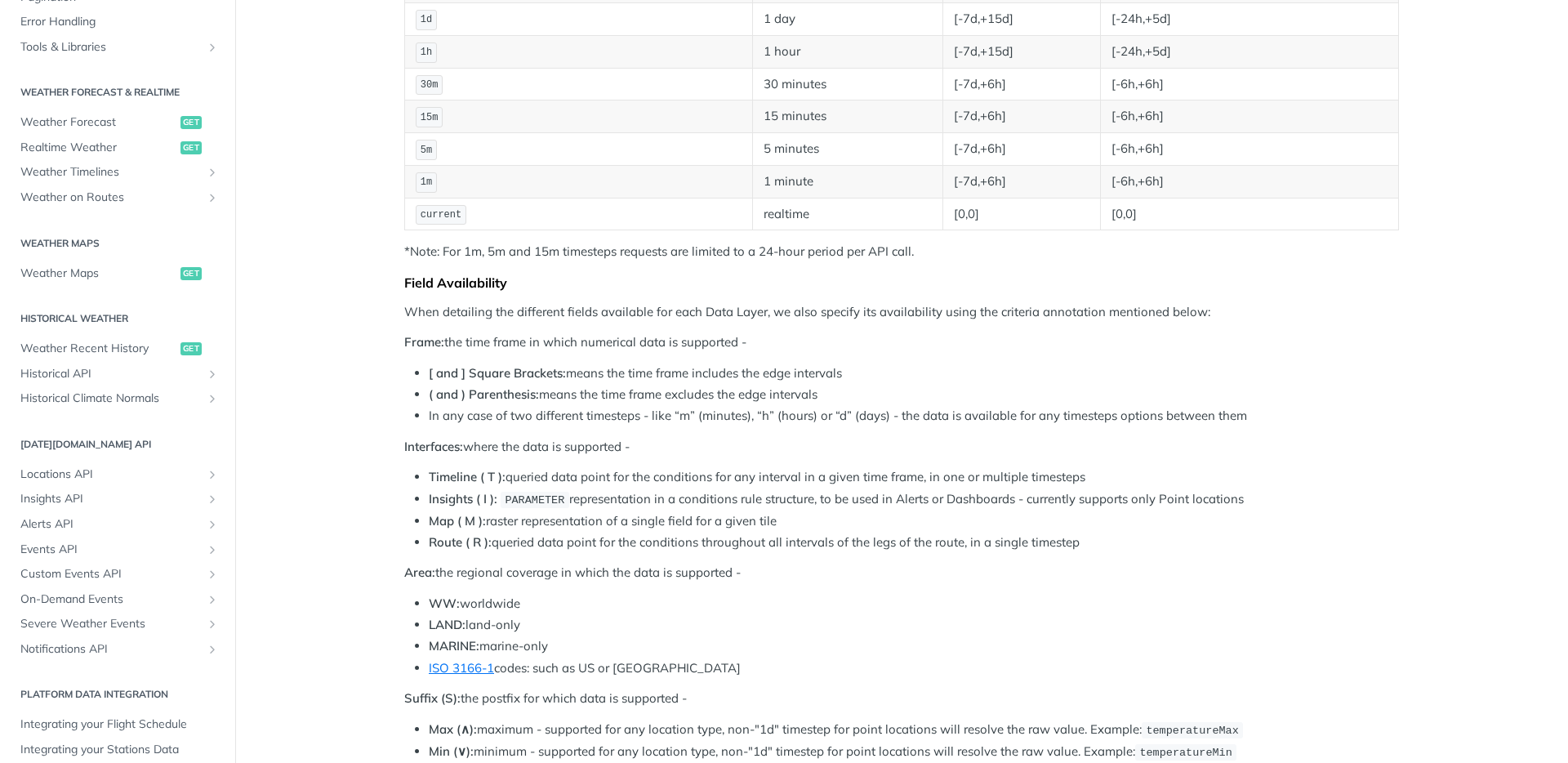
scroll to position [688, 0]
click at [44, 515] on span "Alerts API" at bounding box center [111, 518] width 181 height 16
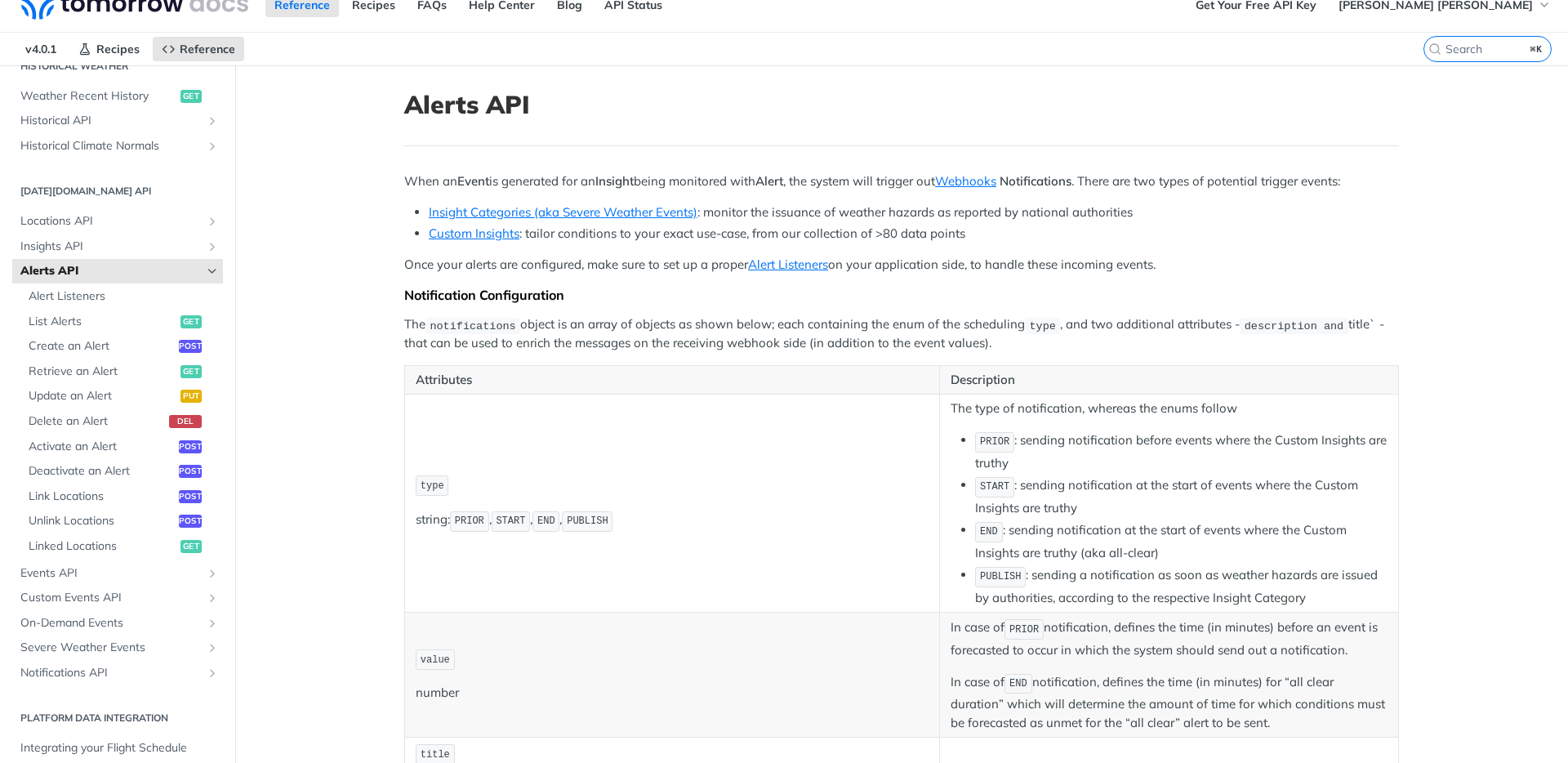
scroll to position [21, 0]
click at [658, 215] on link "Insight Categories (aka Severe Weather Events)" at bounding box center [563, 213] width 269 height 15
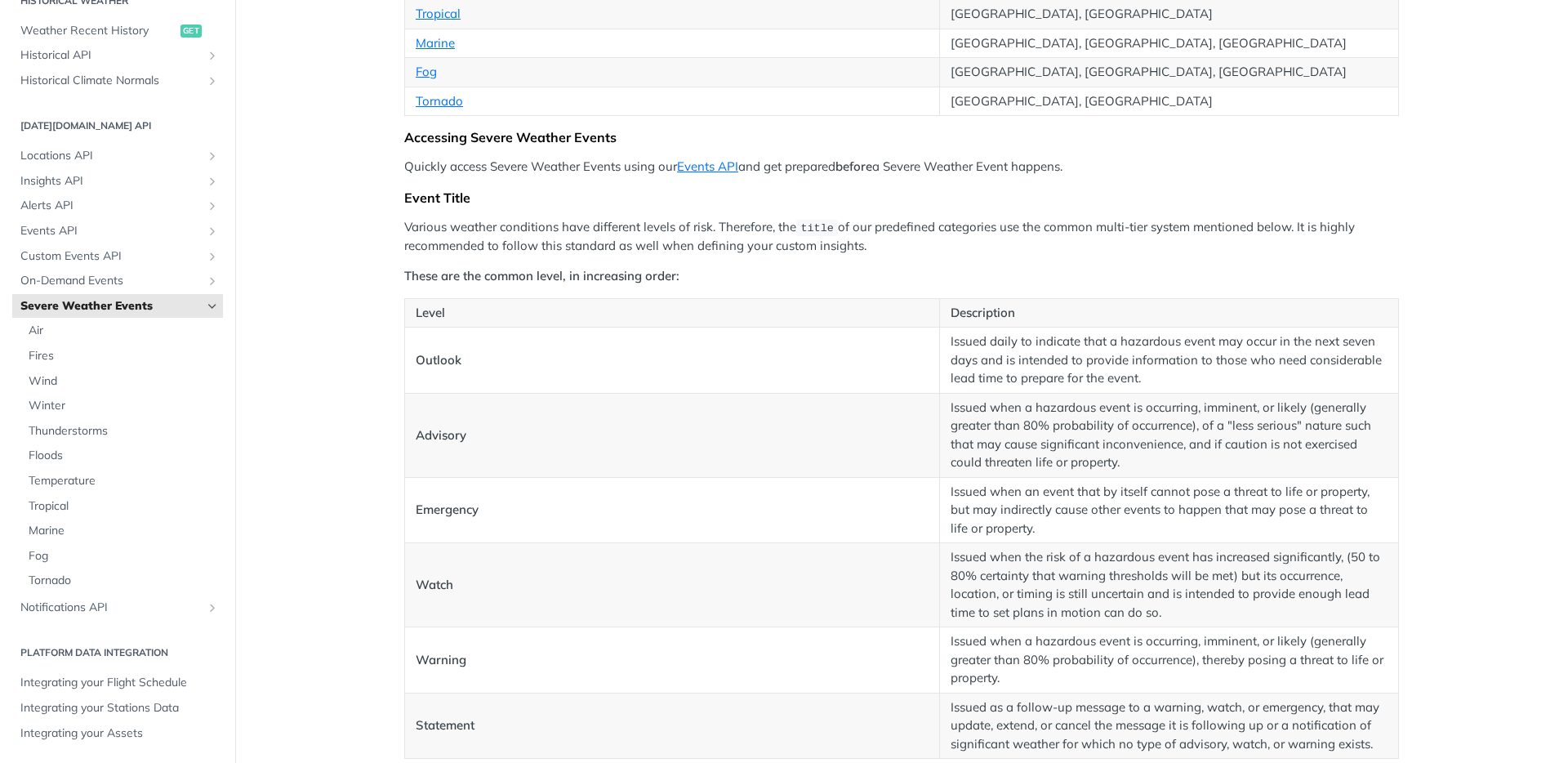
scroll to position [657, 0]
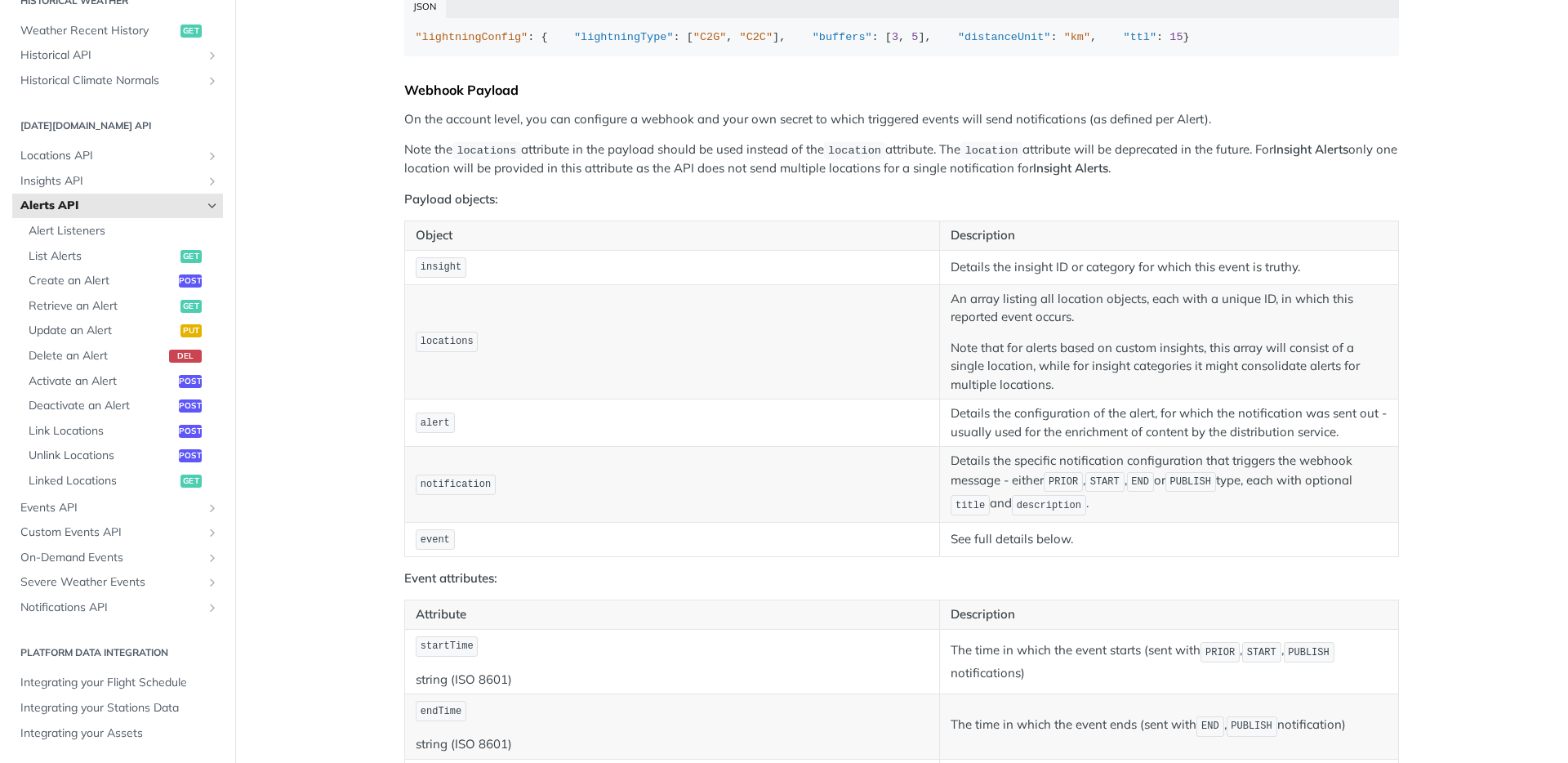
scroll to position [1610, 0]
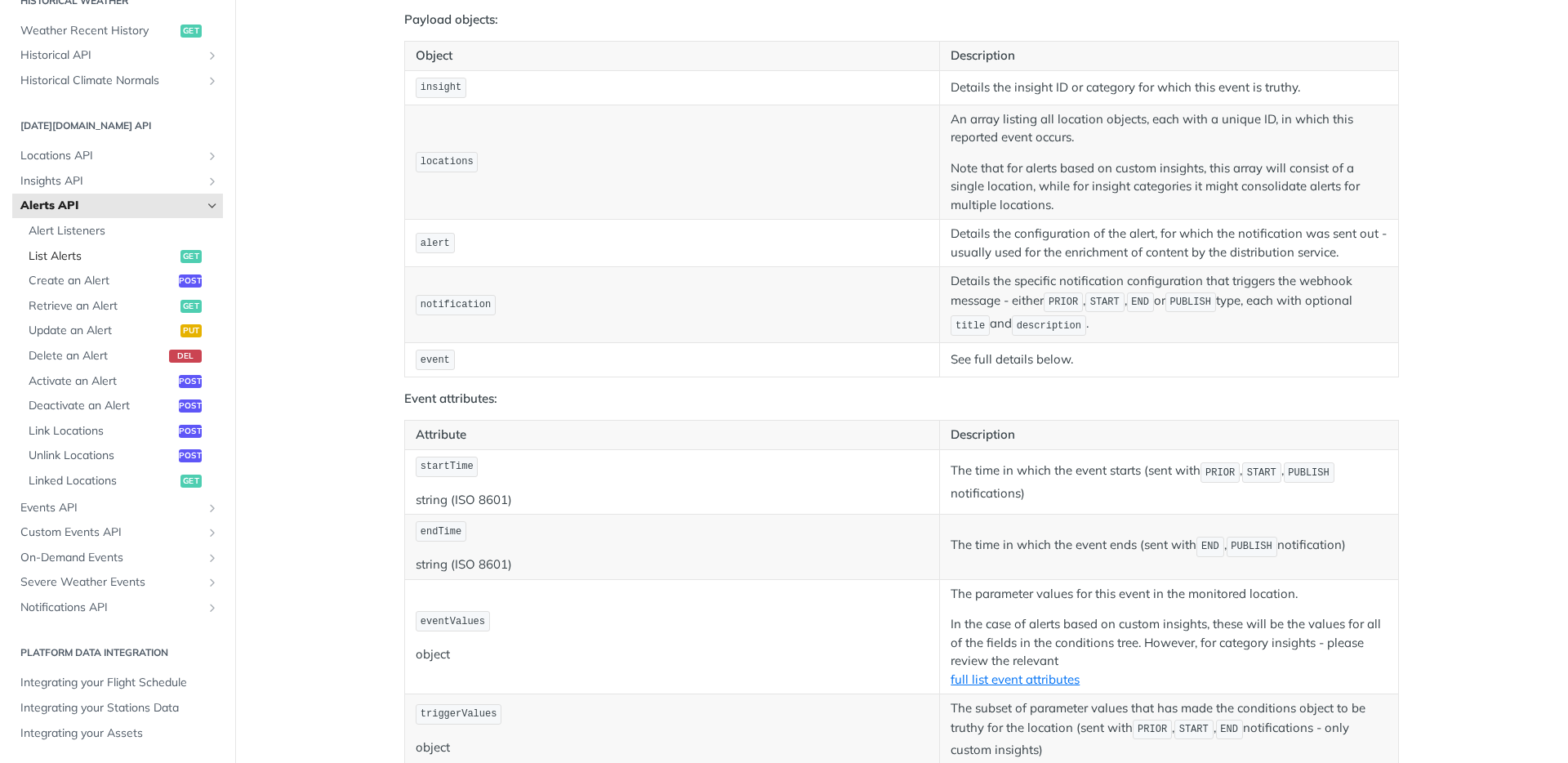
click at [60, 251] on span "List Alerts" at bounding box center [102, 256] width 148 height 16
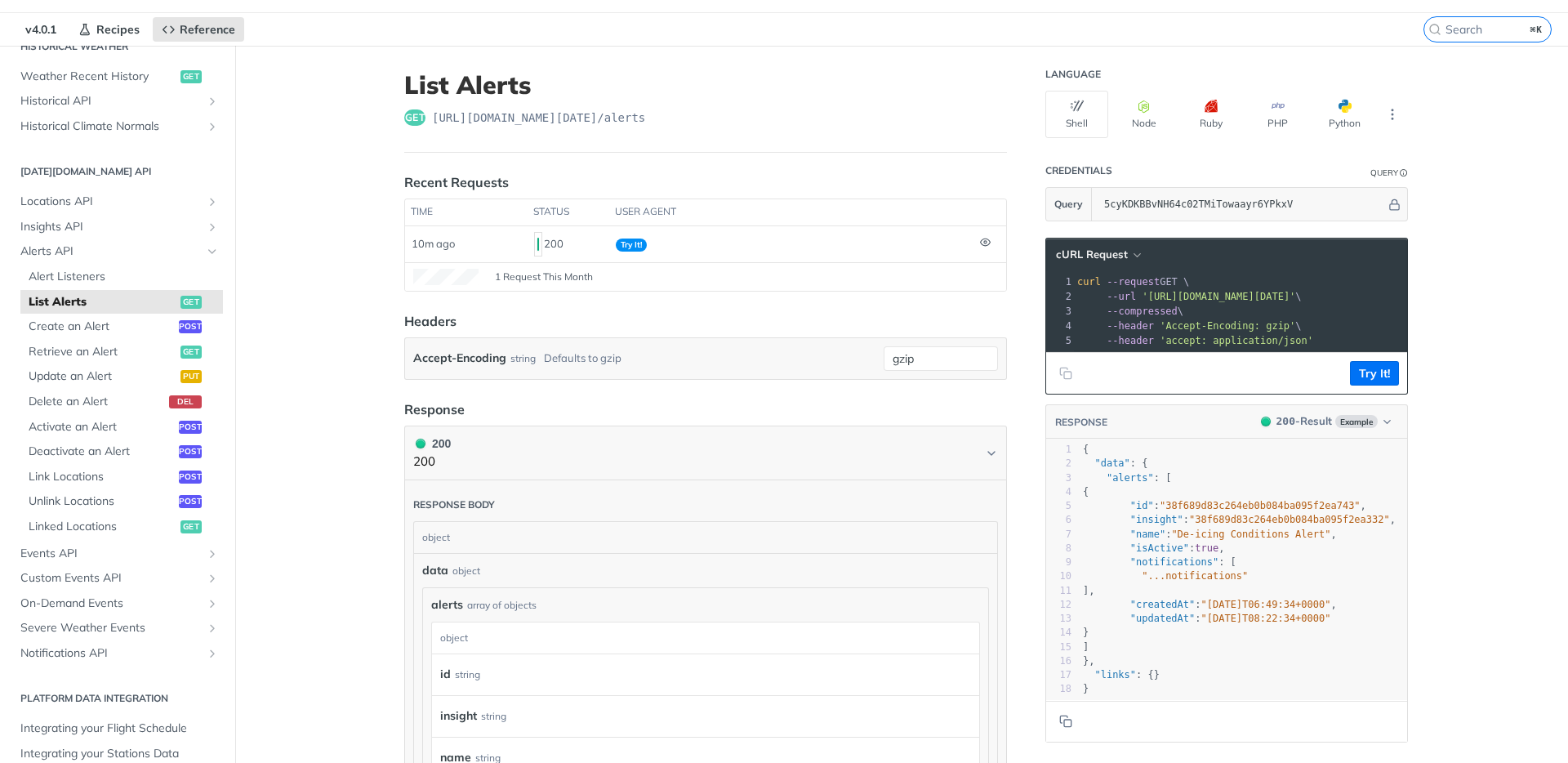
scroll to position [64, 0]
